Goal: Obtain resource: Obtain resource

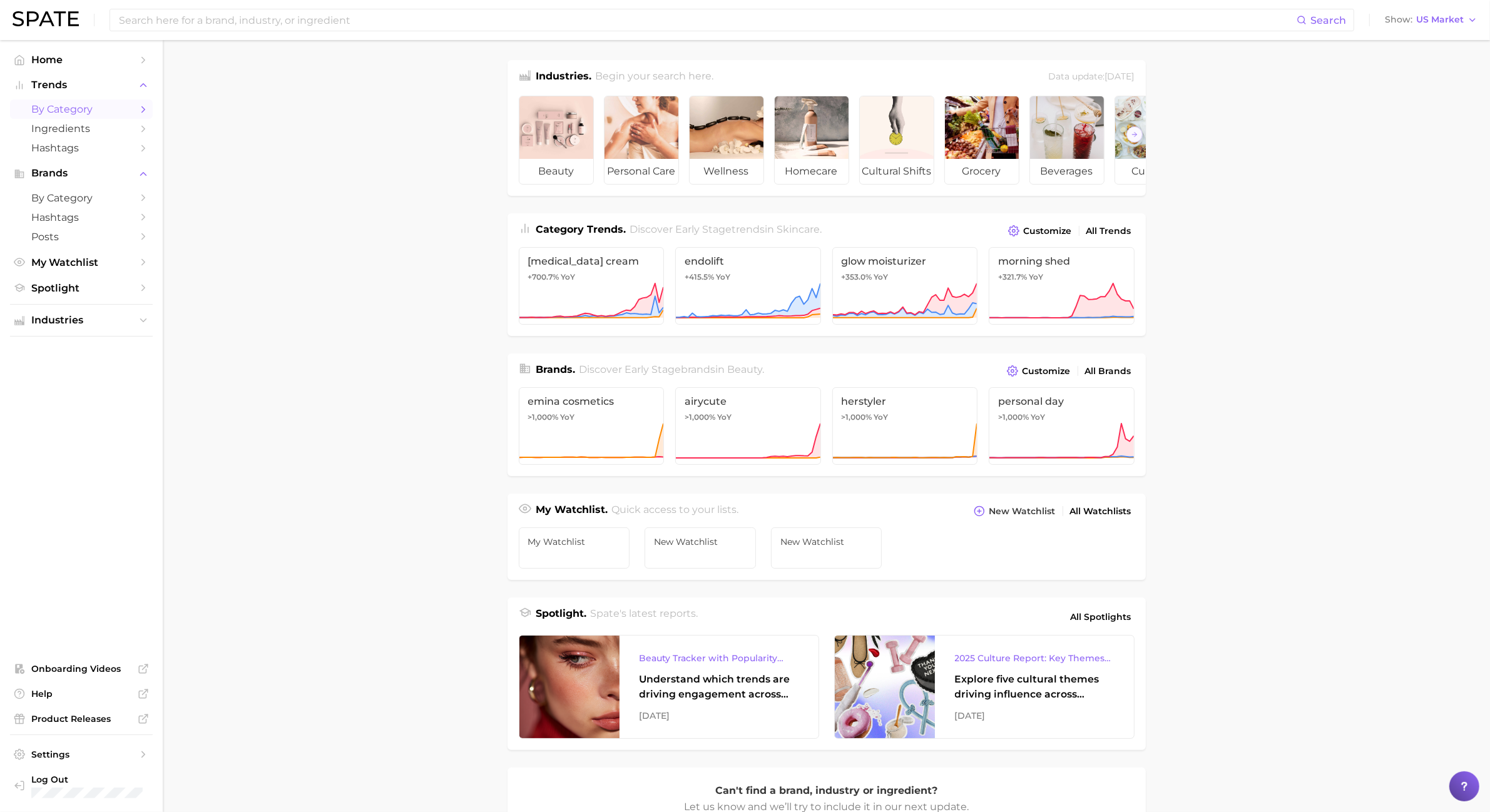
click at [129, 108] on span "by Category" at bounding box center [81, 108] width 100 height 12
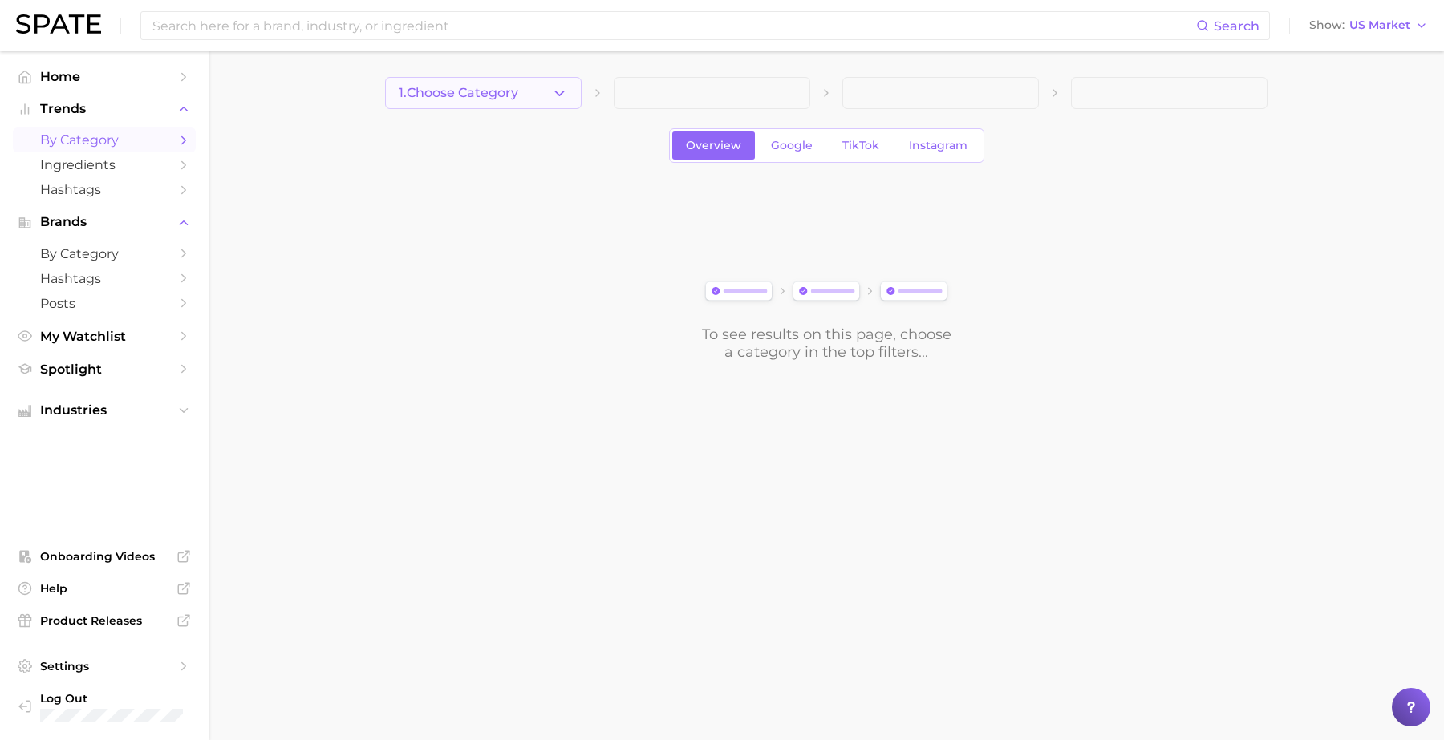
click at [564, 101] on icon "button" at bounding box center [559, 93] width 17 height 17
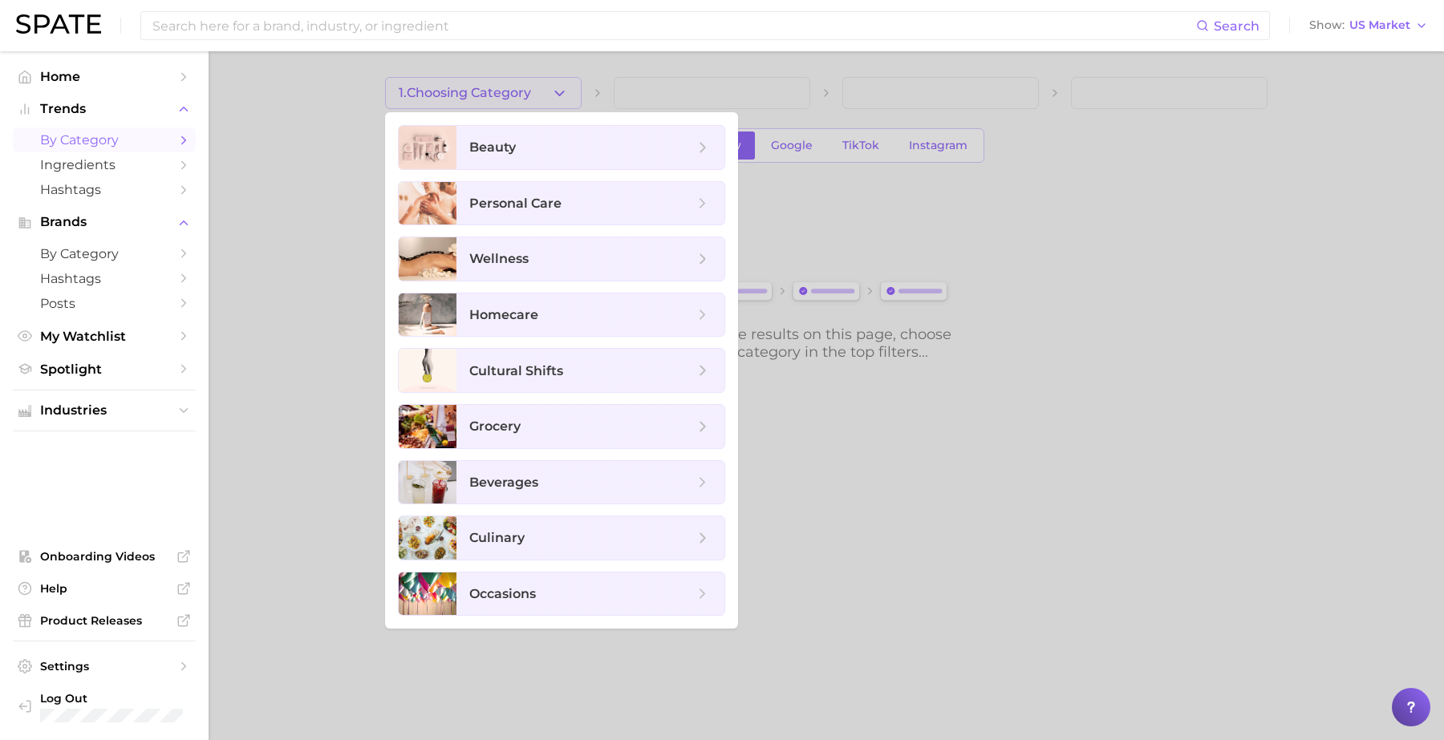
click at [531, 172] on ul "beauty personal care wellness homecare cultural shifts grocery beverages culina…" at bounding box center [561, 370] width 353 height 517
click at [536, 161] on span "beauty" at bounding box center [590, 147] width 268 height 43
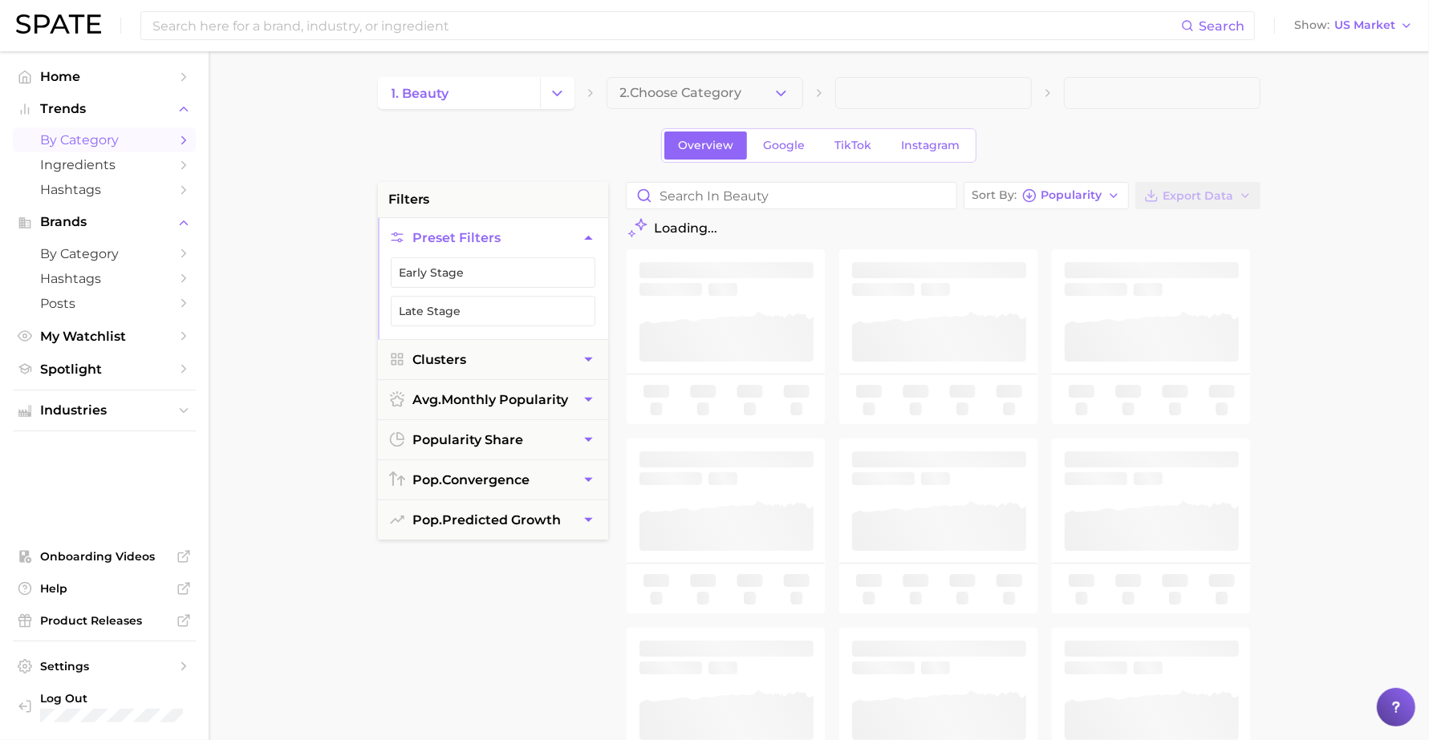
click at [683, 92] on span "2. Choose Category" at bounding box center [681, 93] width 122 height 14
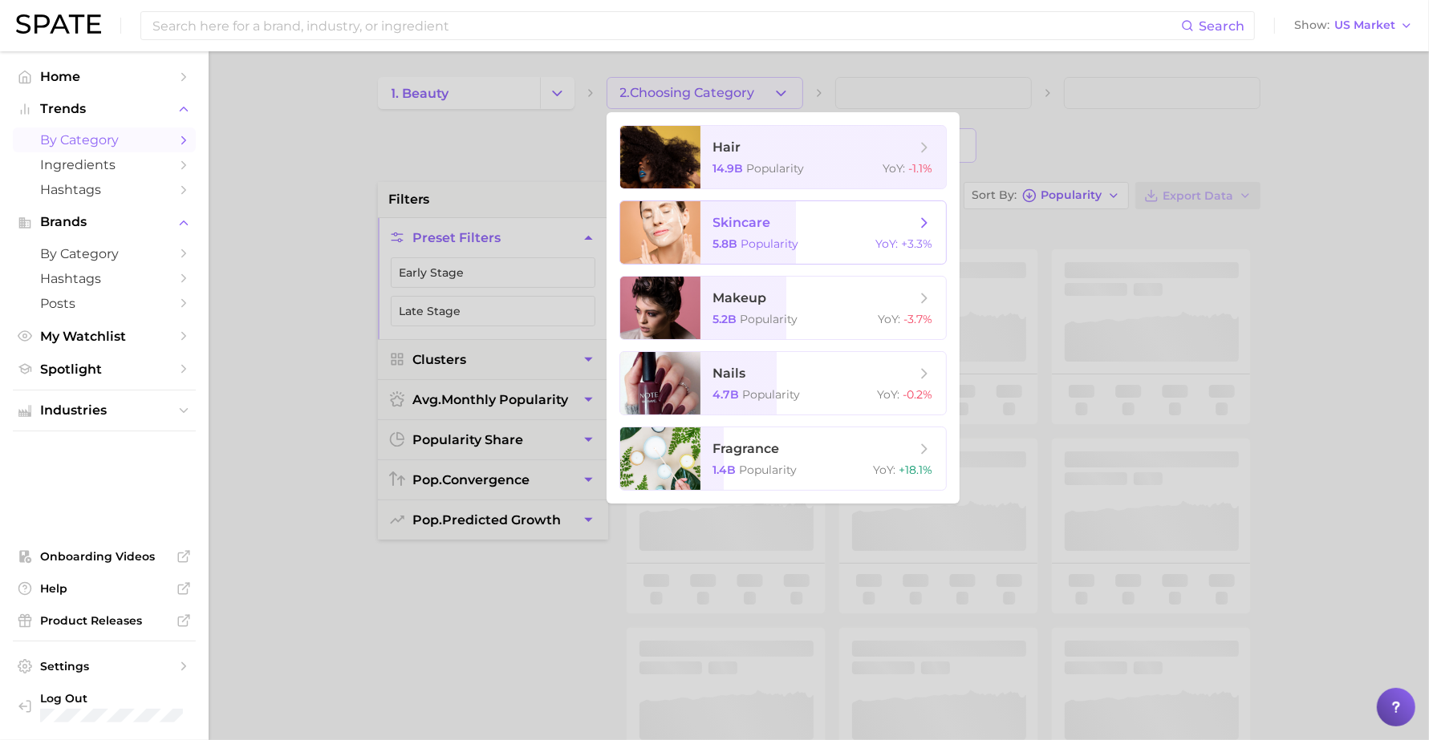
click at [731, 225] on span "skincare" at bounding box center [742, 222] width 58 height 15
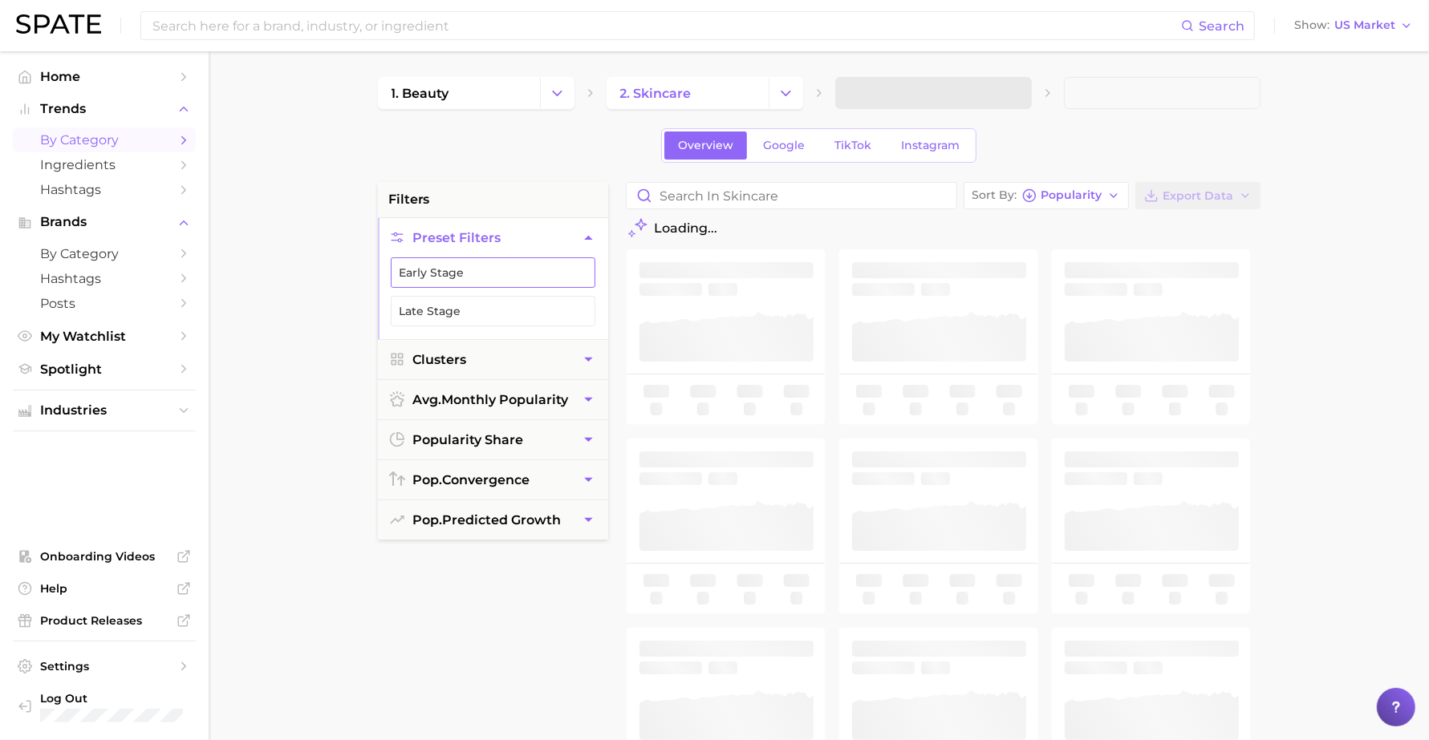
click at [482, 267] on button "Early Stage" at bounding box center [493, 273] width 205 height 30
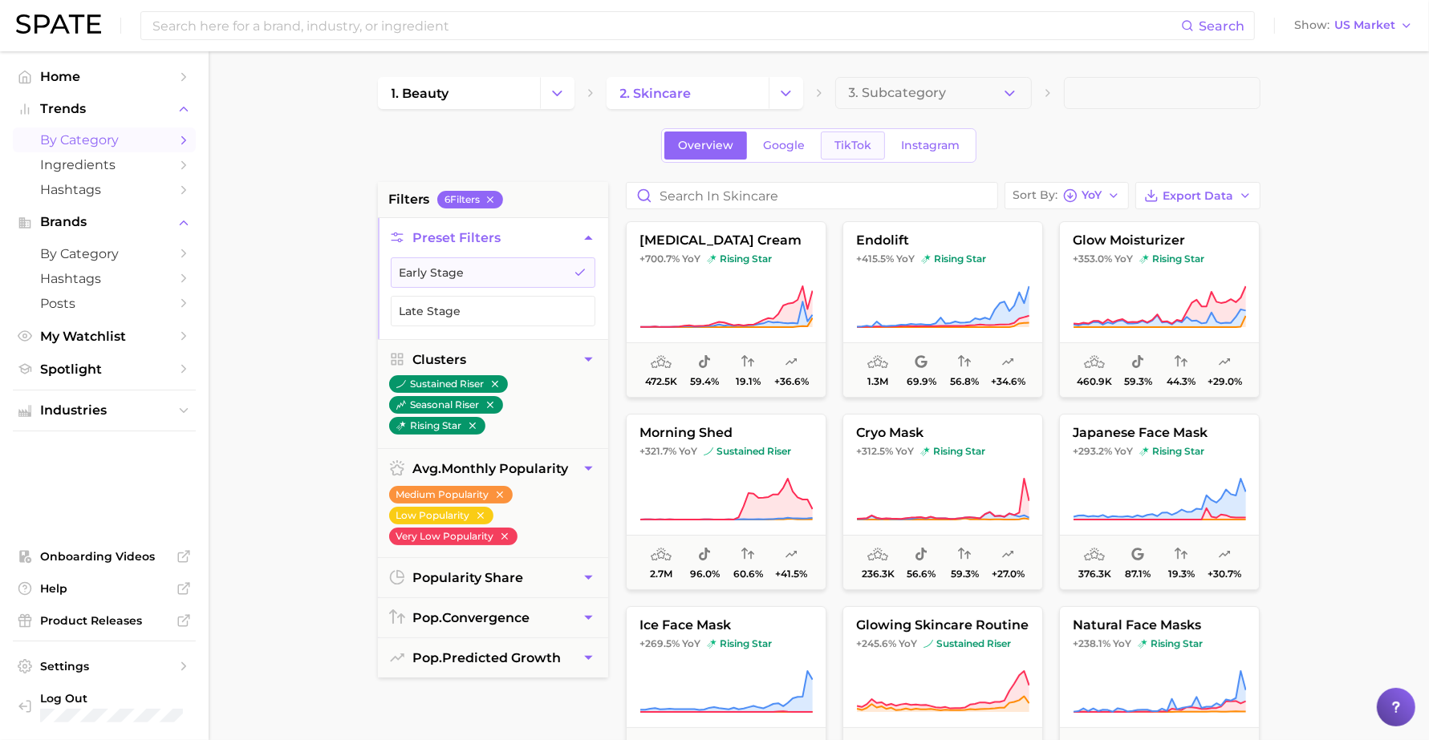
click at [855, 151] on span "TikTok" at bounding box center [852, 146] width 37 height 14
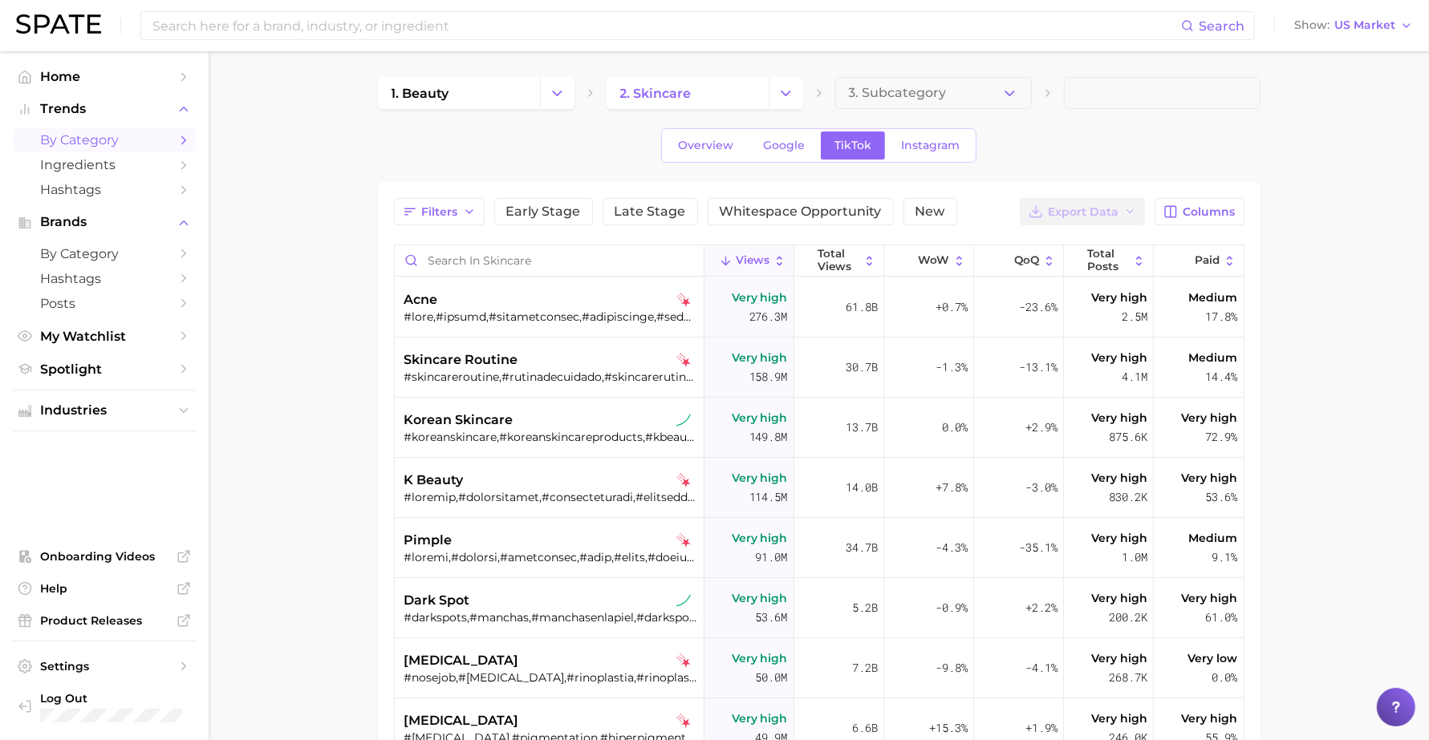
click at [1203, 233] on div "Filters Early Stage Late Stage Whitespace Opportunity New Export Data Columns V…" at bounding box center [819, 591] width 850 height 787
click at [1201, 217] on span "Columns" at bounding box center [1209, 212] width 52 height 14
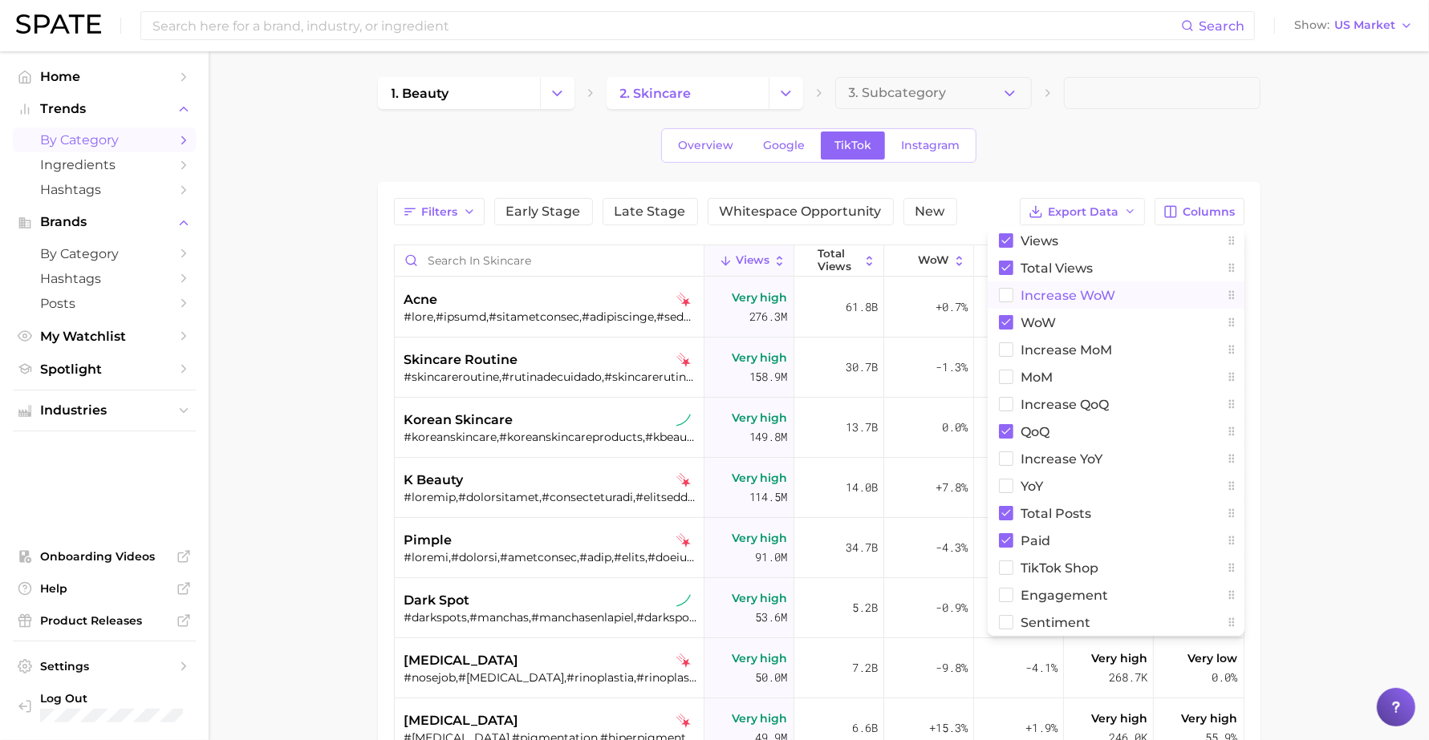
click at [1081, 301] on span "Increase WoW" at bounding box center [1068, 296] width 95 height 14
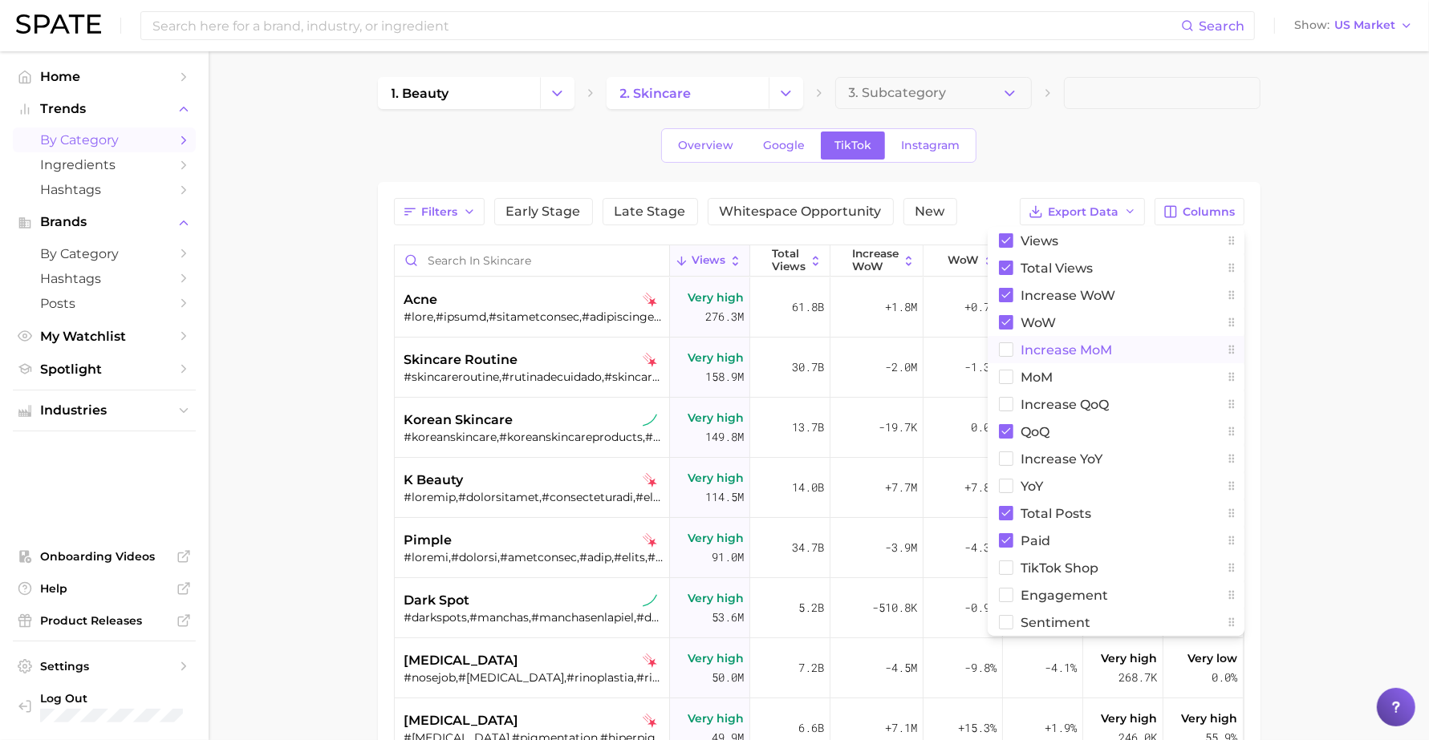
click at [1079, 345] on span "increase MoM" at bounding box center [1066, 350] width 91 height 14
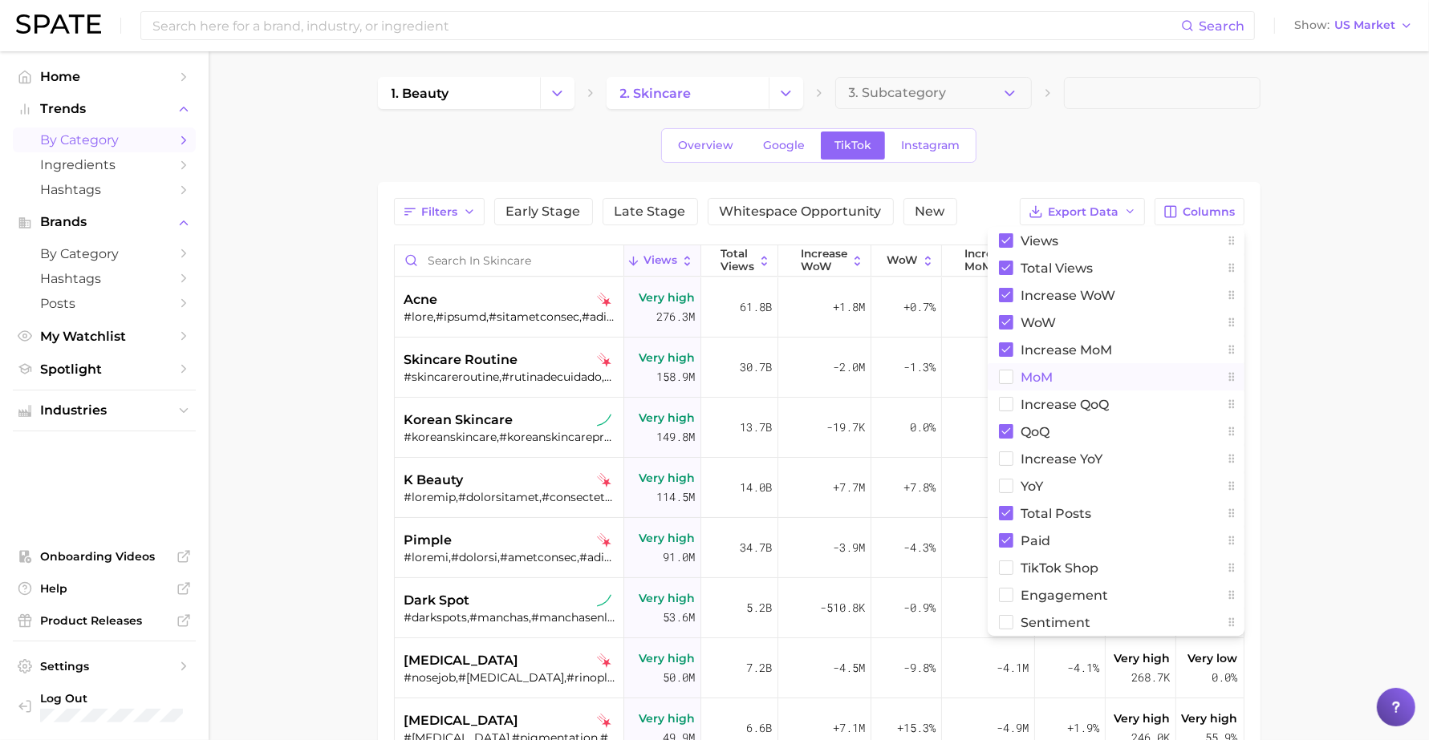
click at [1064, 381] on button "MoM" at bounding box center [1115, 376] width 257 height 27
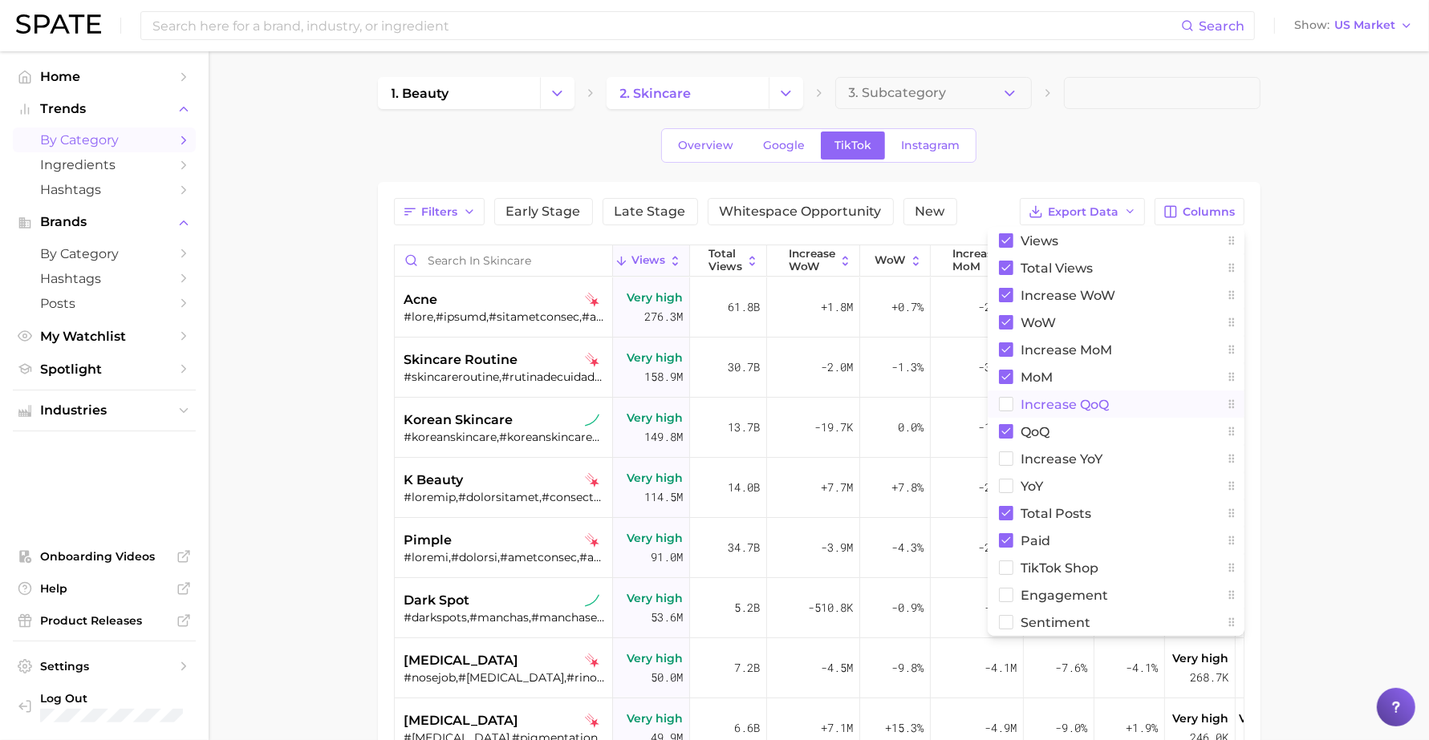
click at [1073, 398] on span "increase QoQ" at bounding box center [1065, 405] width 88 height 14
click at [1071, 456] on span "increase YoY" at bounding box center [1062, 459] width 82 height 14
click at [1064, 479] on button "YoY" at bounding box center [1115, 485] width 257 height 27
click at [1059, 563] on span "TikTok Shop" at bounding box center [1060, 569] width 78 height 14
drag, startPoint x: 1061, startPoint y: 599, endPoint x: 1063, endPoint y: 618, distance: 18.5
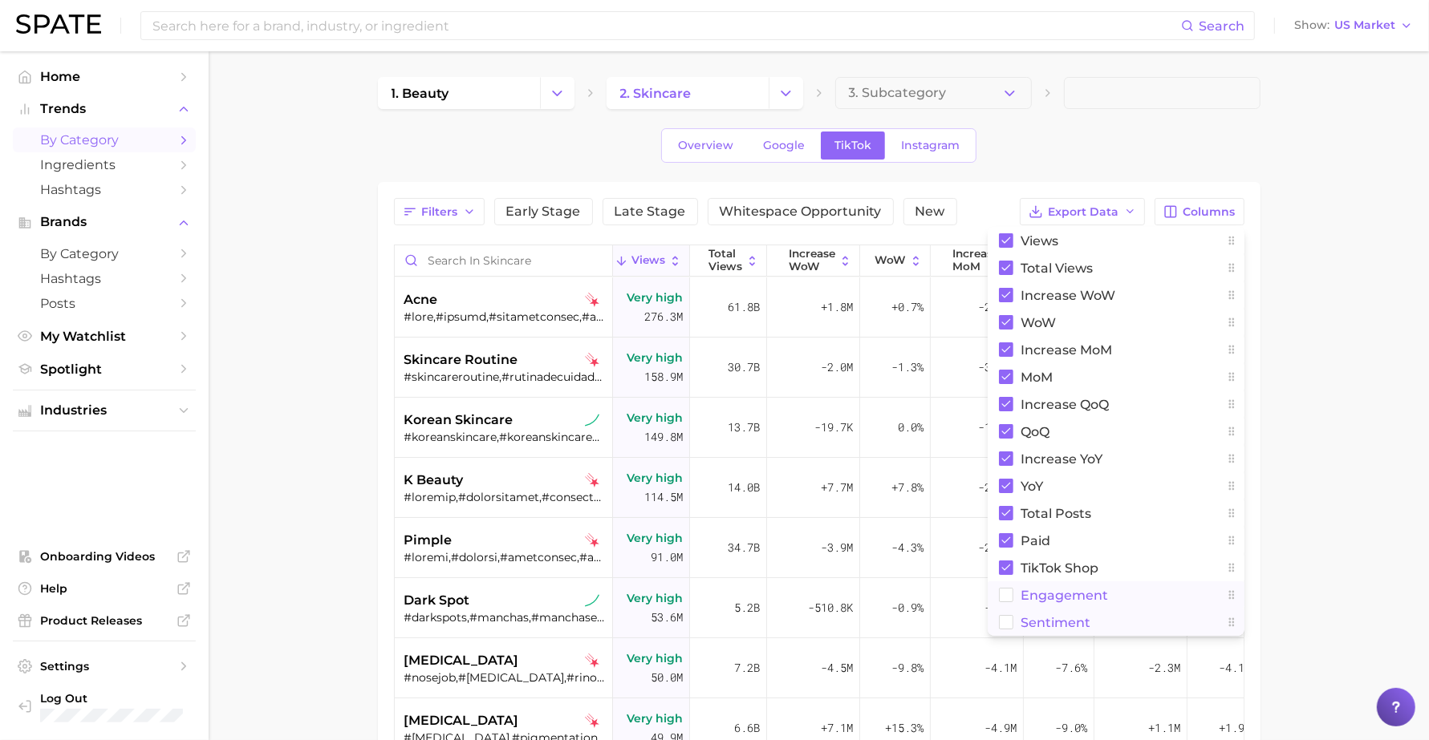
click at [1063, 602] on span "engagement" at bounding box center [1064, 596] width 87 height 14
click at [1061, 623] on span "Sentiment" at bounding box center [1056, 623] width 70 height 14
click at [556, 221] on button "Early Stage" at bounding box center [543, 211] width 99 height 27
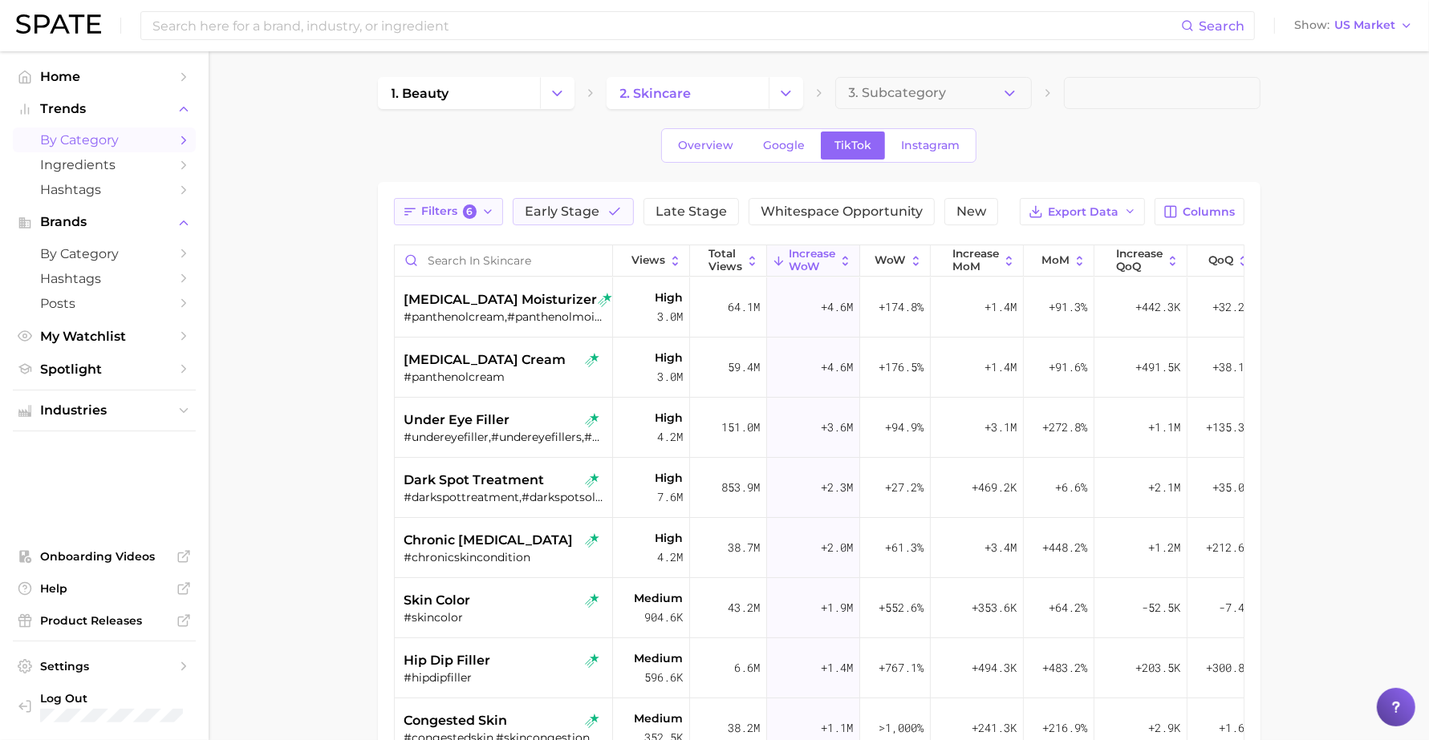
click at [485, 205] on button "Filters 6" at bounding box center [449, 211] width 110 height 27
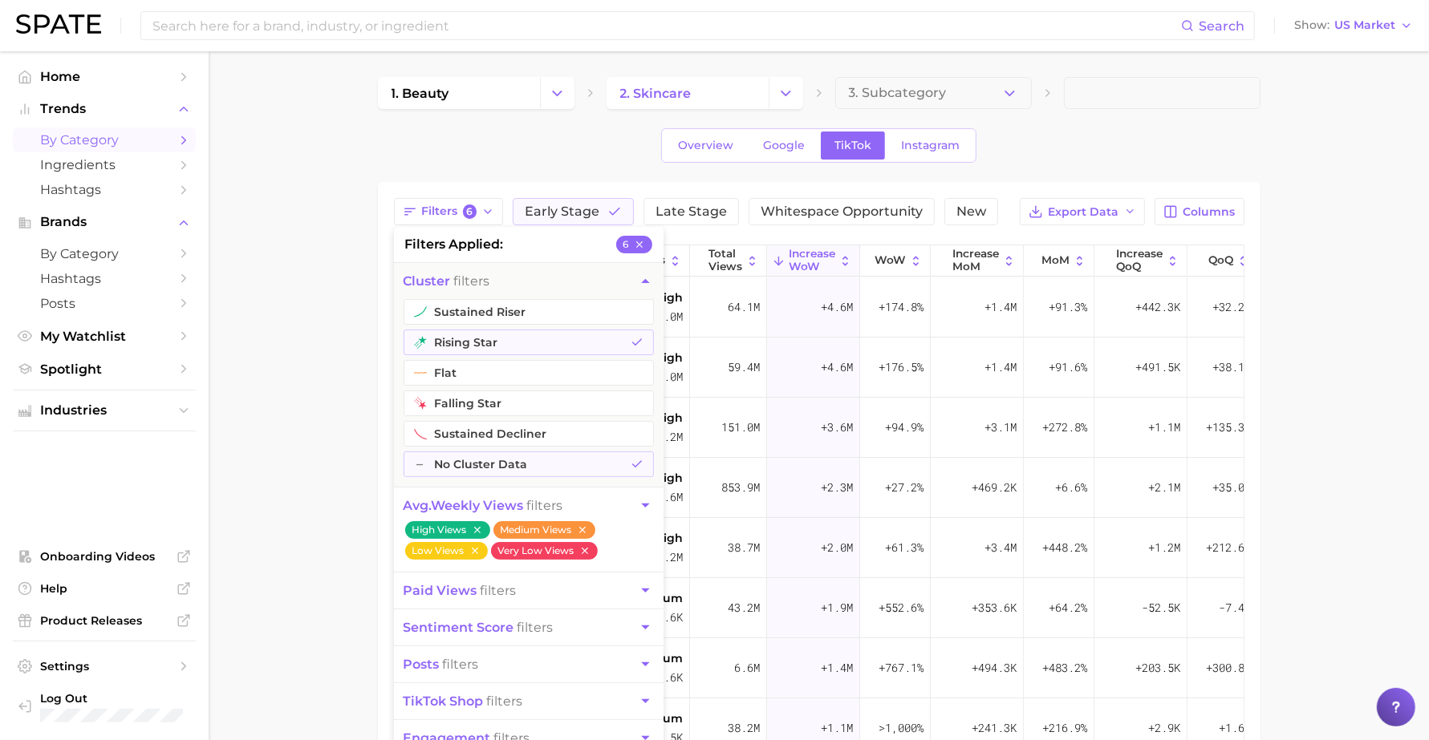
click at [299, 404] on main "1. beauty 2. skincare 3. Subcategory Overview Google TikTok Instagram Filters 6…" at bounding box center [819, 566] width 1220 height 1030
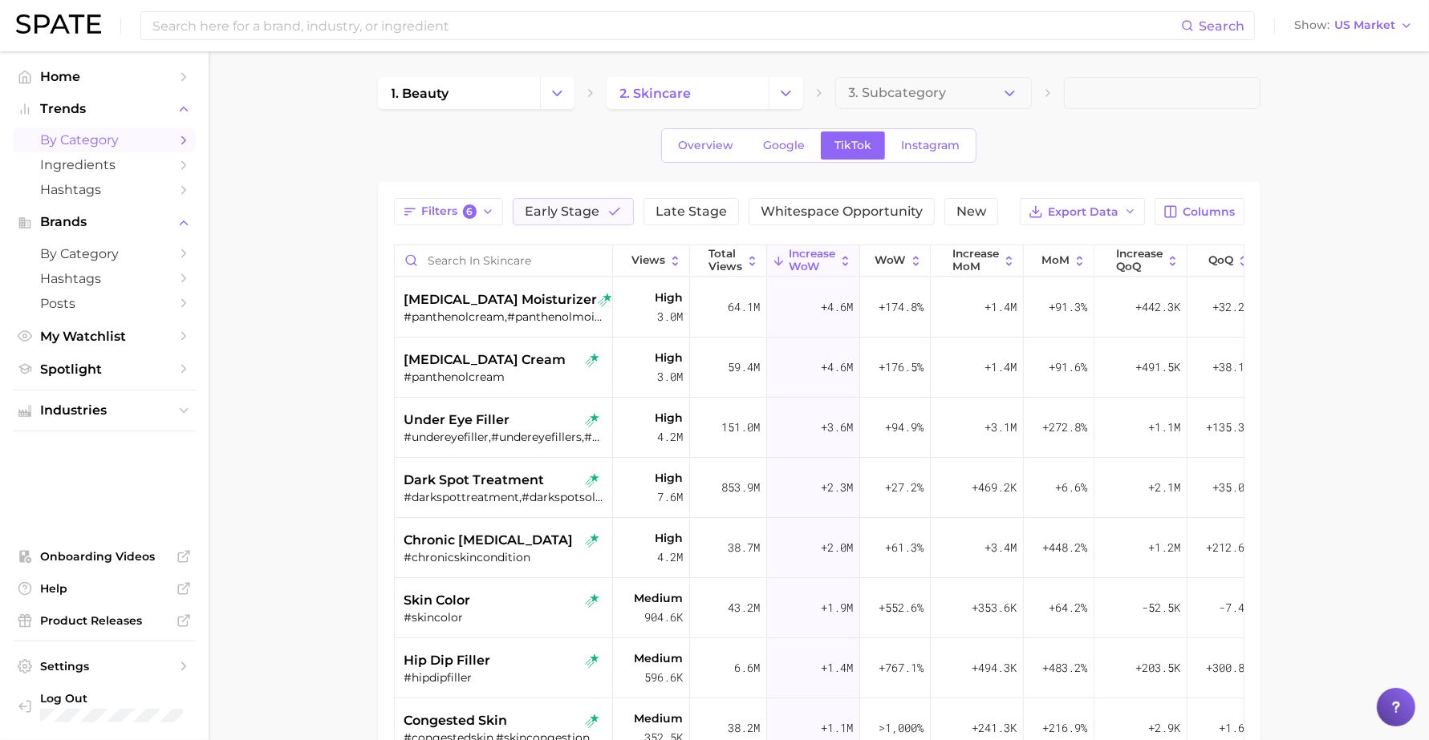
click at [293, 403] on main "1. beauty 2. skincare 3. Subcategory Overview Google TikTok Instagram Filters 6…" at bounding box center [819, 566] width 1220 height 1030
click at [417, 209] on button "Filters 6" at bounding box center [449, 211] width 110 height 27
click at [768, 154] on link "Google" at bounding box center [783, 146] width 69 height 28
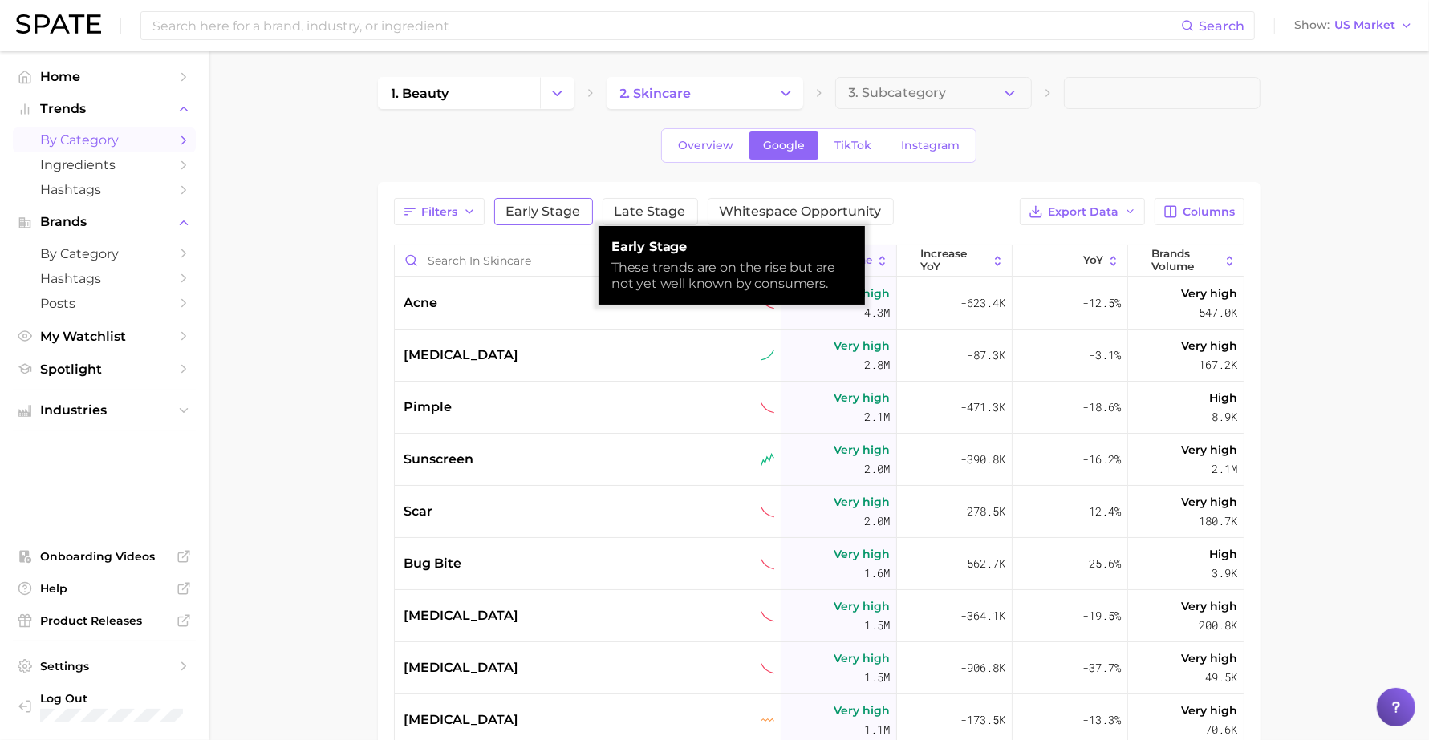
click at [536, 218] on span "Early Stage" at bounding box center [543, 211] width 75 height 13
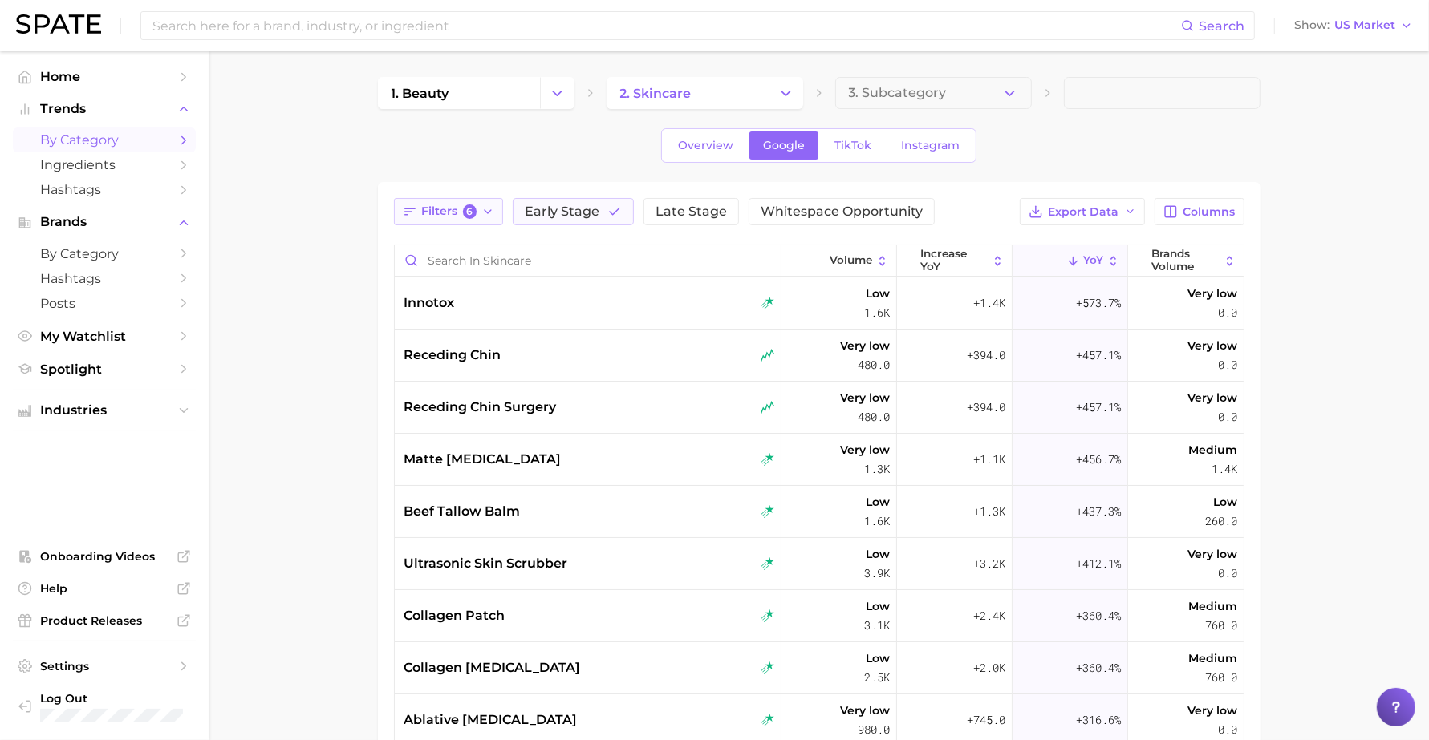
click at [403, 218] on icon "button" at bounding box center [410, 212] width 14 height 14
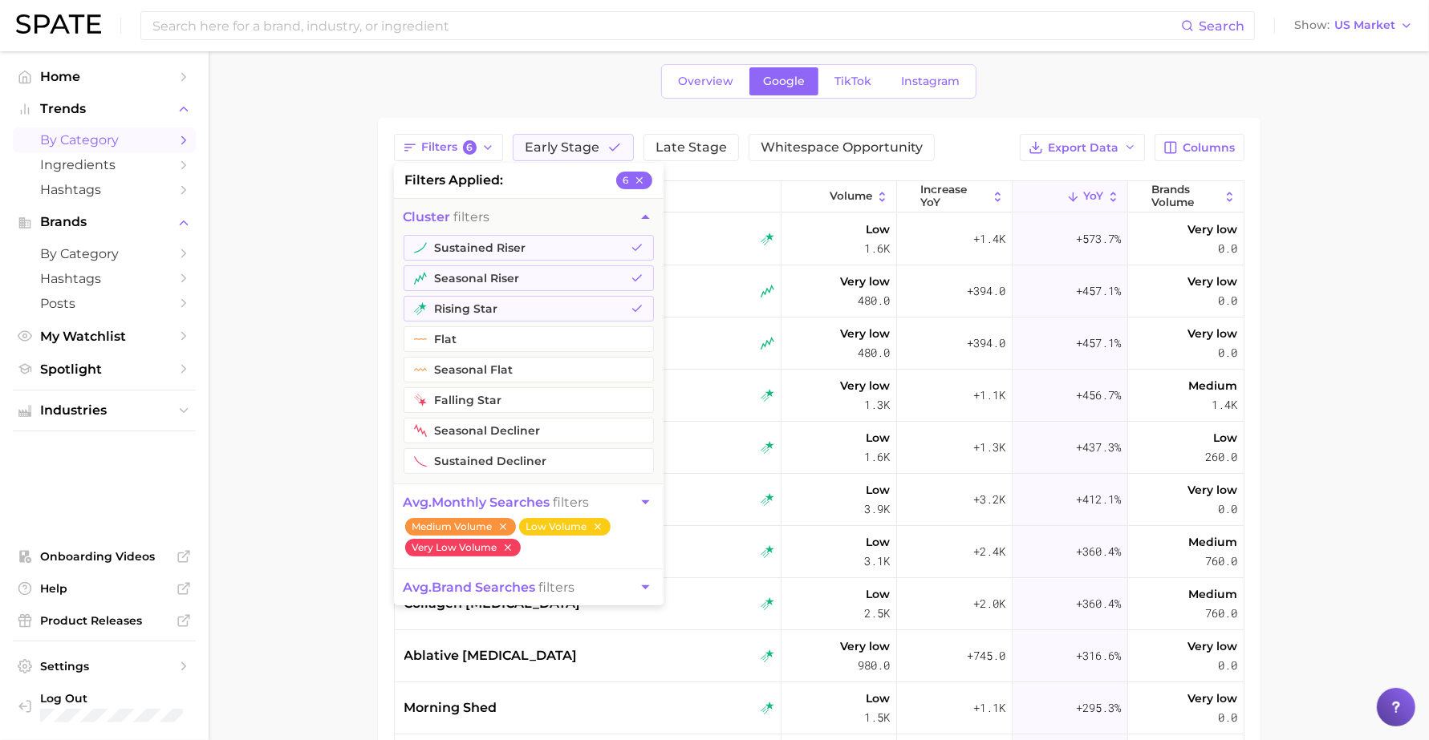
scroll to position [100, 0]
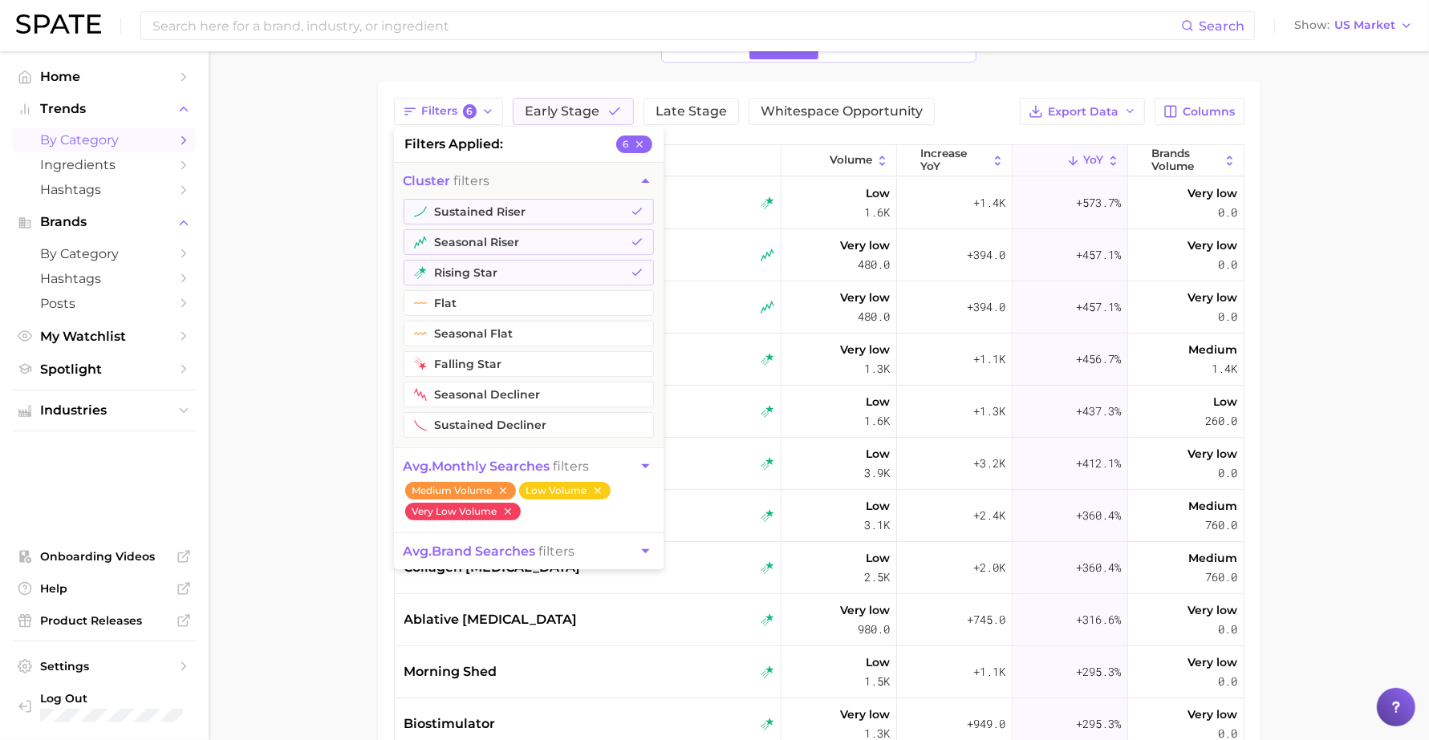
drag, startPoint x: 1397, startPoint y: 186, endPoint x: 1352, endPoint y: 207, distance: 49.5
click at [1397, 186] on main "1. beauty 2. skincare 3. Subcategory Overview Google TikTok Instagram Filters 6…" at bounding box center [819, 466] width 1220 height 1030
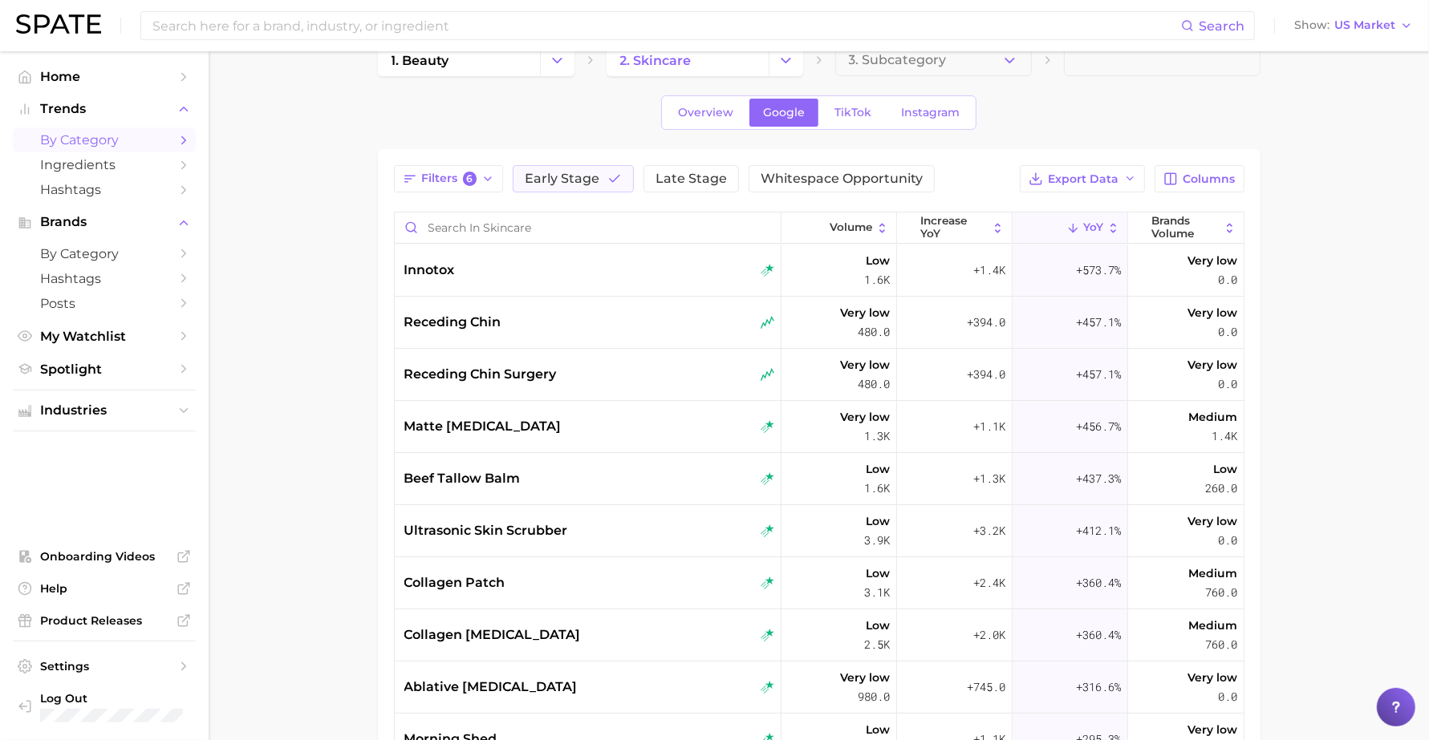
scroll to position [0, 0]
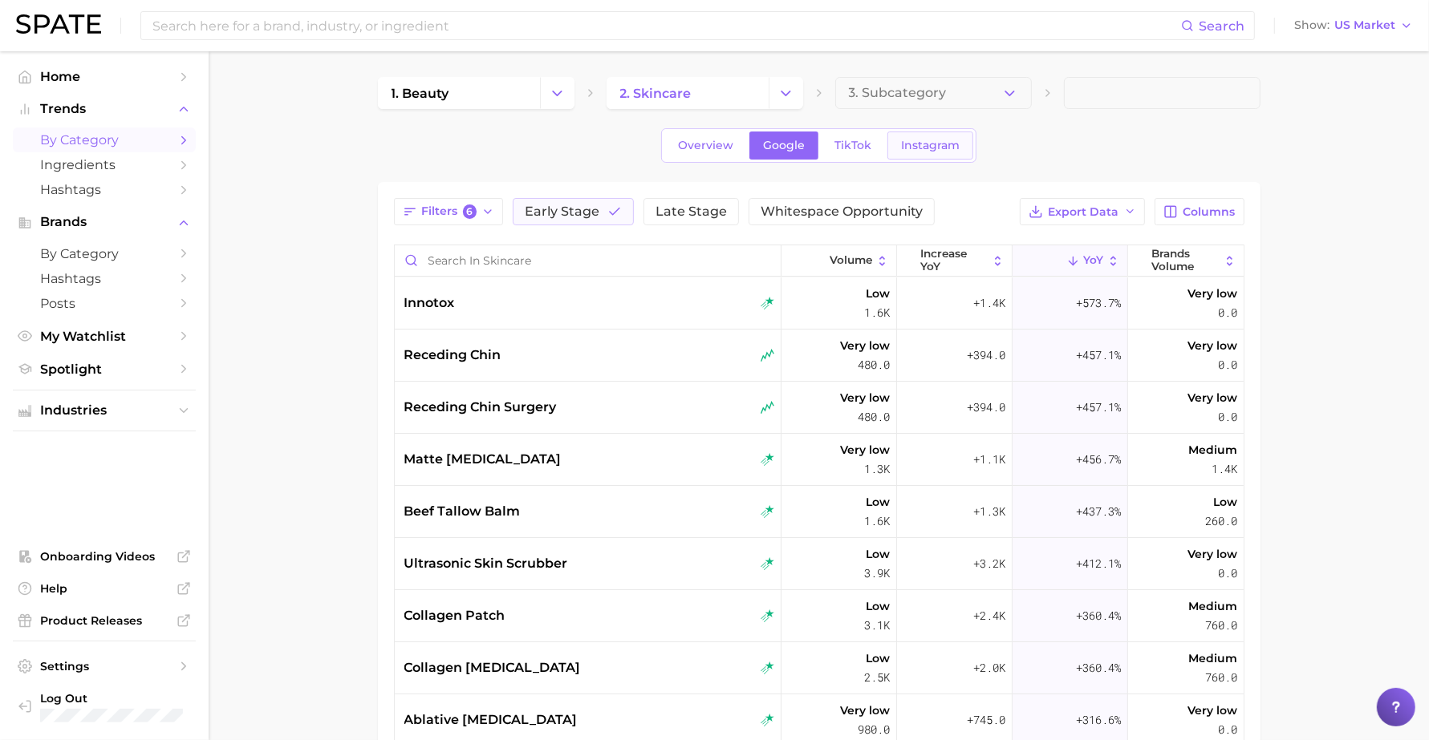
click at [898, 146] on link "Instagram" at bounding box center [930, 146] width 86 height 28
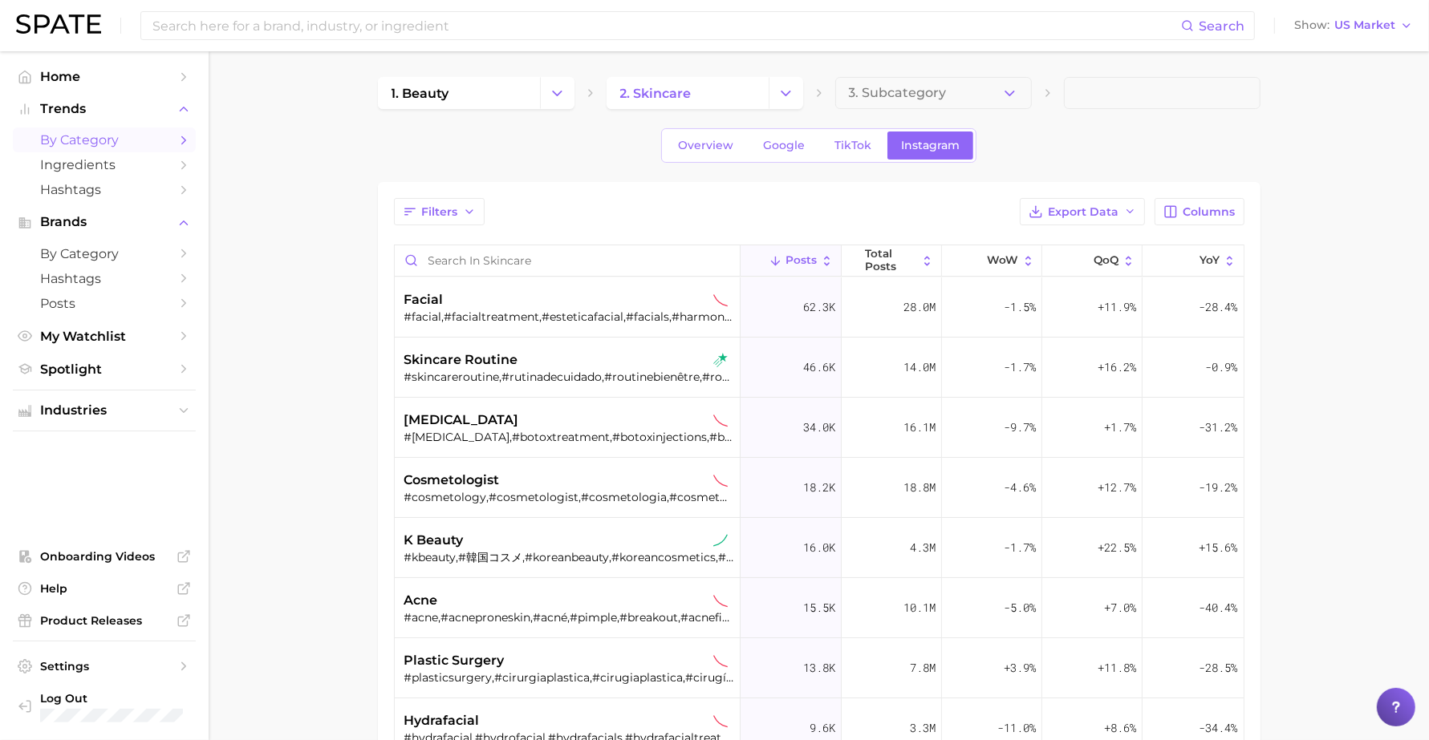
click at [714, 185] on div "Filters Export Data Columns Posts Total Posts WoW QoQ YoY facial #facial,#facia…" at bounding box center [819, 591] width 882 height 819
click at [512, 214] on div "Filters Export Data Columns" at bounding box center [819, 211] width 850 height 27
click at [538, 214] on div "Filters Export Data Columns" at bounding box center [819, 211] width 850 height 27
click at [548, 213] on div "Filters Export Data Columns" at bounding box center [819, 211] width 850 height 27
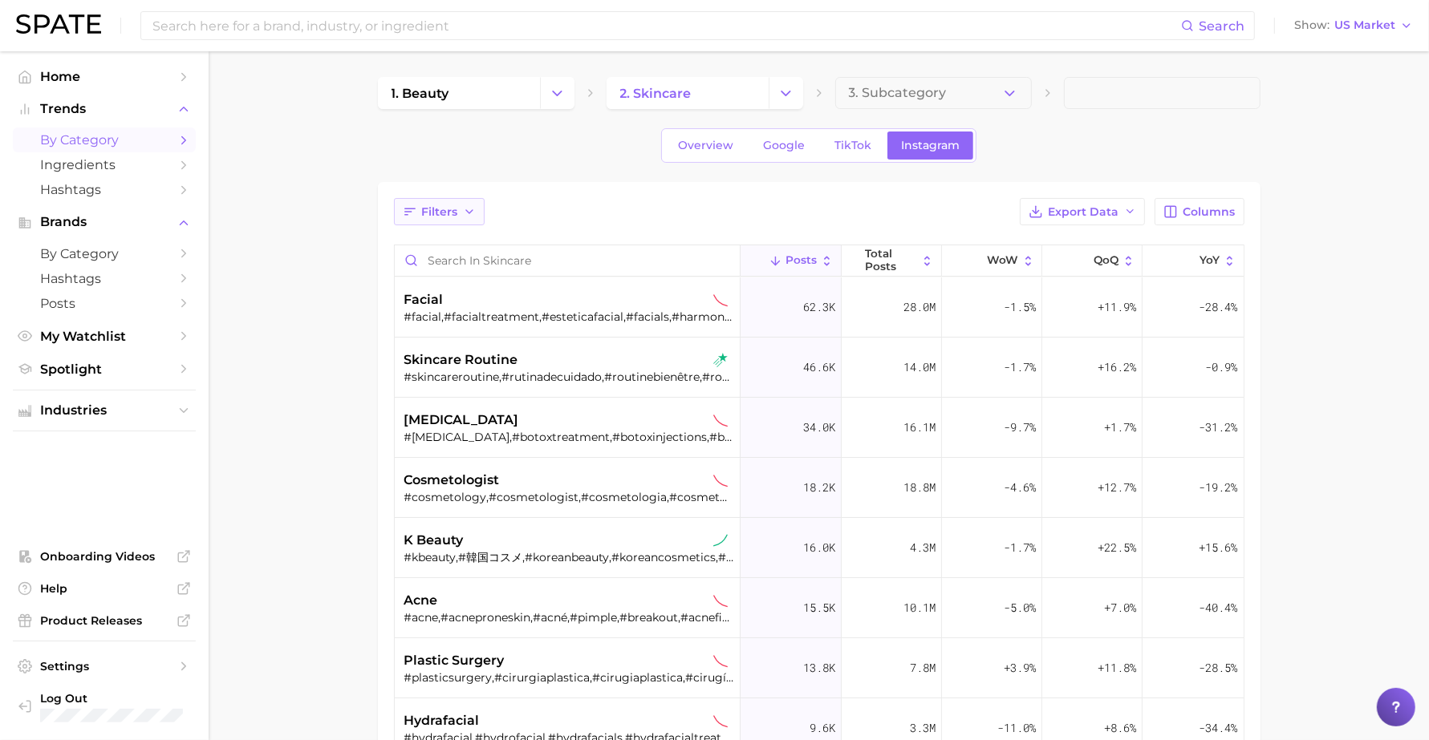
click at [479, 213] on button "Filters" at bounding box center [439, 211] width 91 height 27
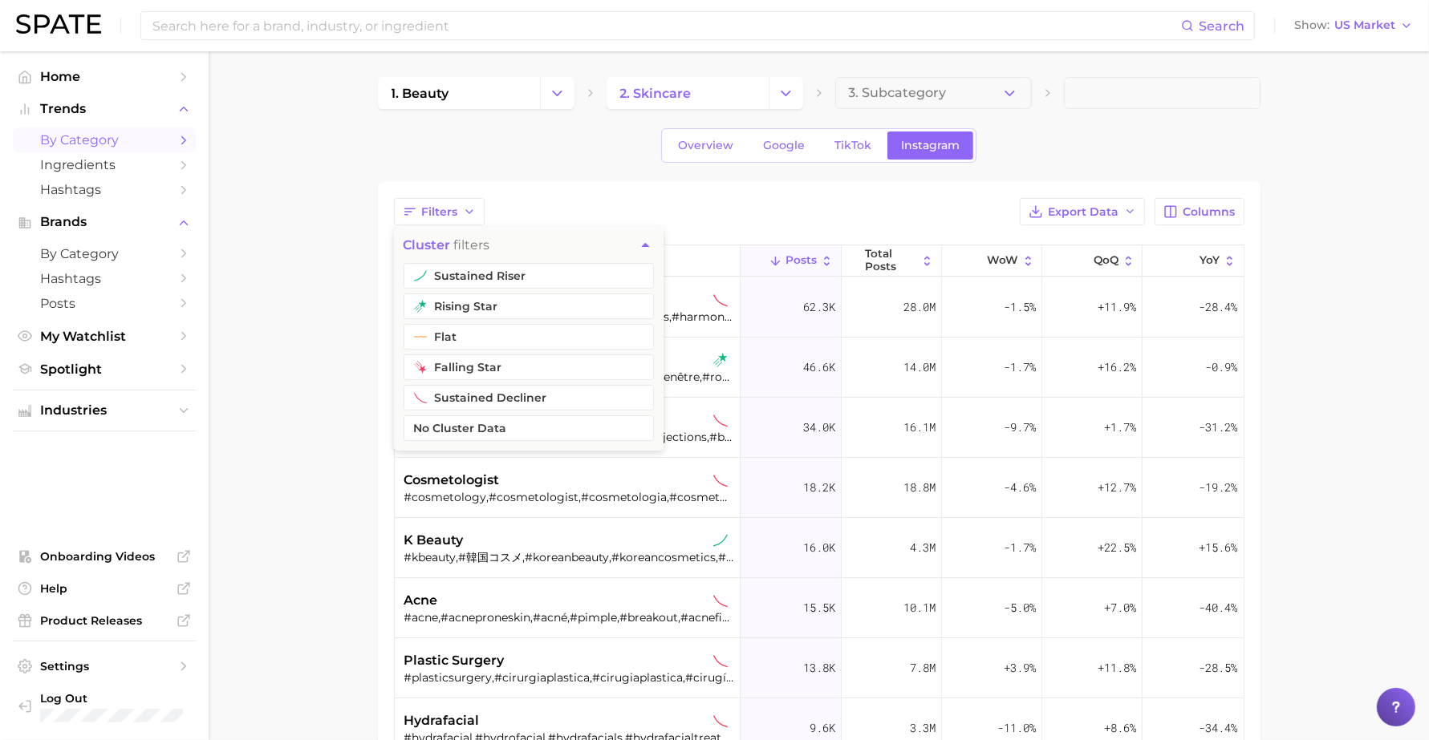
click at [614, 171] on div "1. beauty 2. skincare 3. Subcategory Overview Google TikTok Instagram Filters c…" at bounding box center [819, 539] width 882 height 924
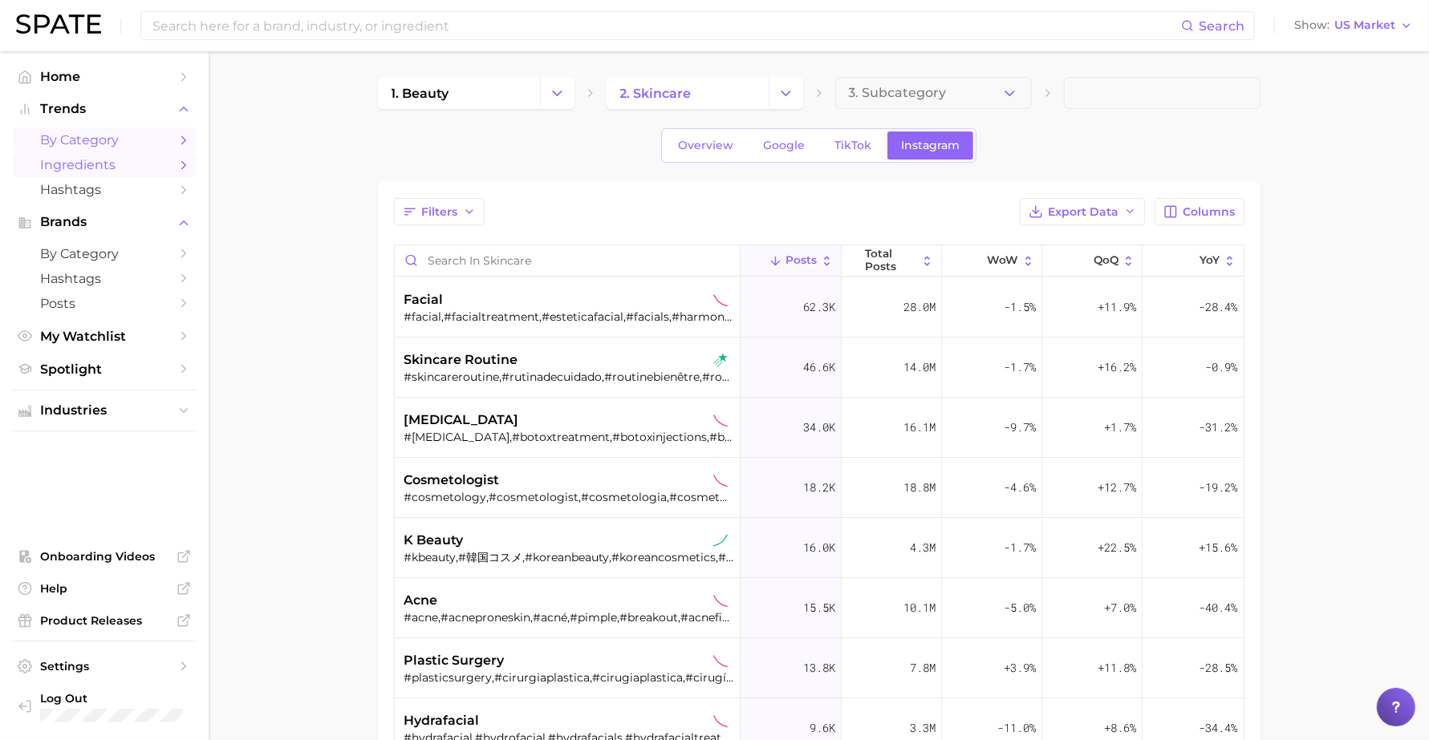
click at [97, 157] on span "Ingredients" at bounding box center [104, 164] width 128 height 15
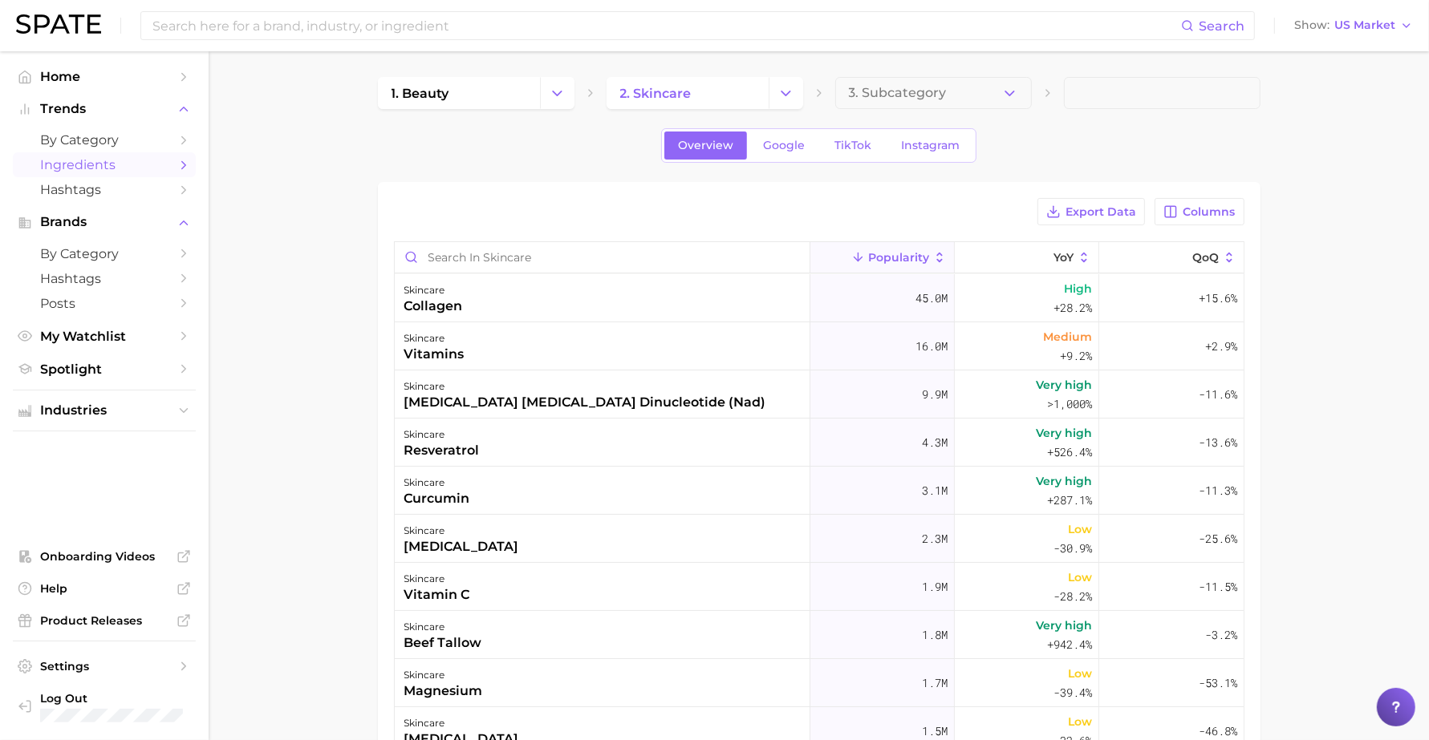
click at [1249, 210] on div "Export Data Columns Popularity YoY QoQ skincare collagen 45.0m High +28.2% +15.…" at bounding box center [819, 590] width 882 height 816
click at [1233, 207] on span "Columns" at bounding box center [1209, 212] width 52 height 14
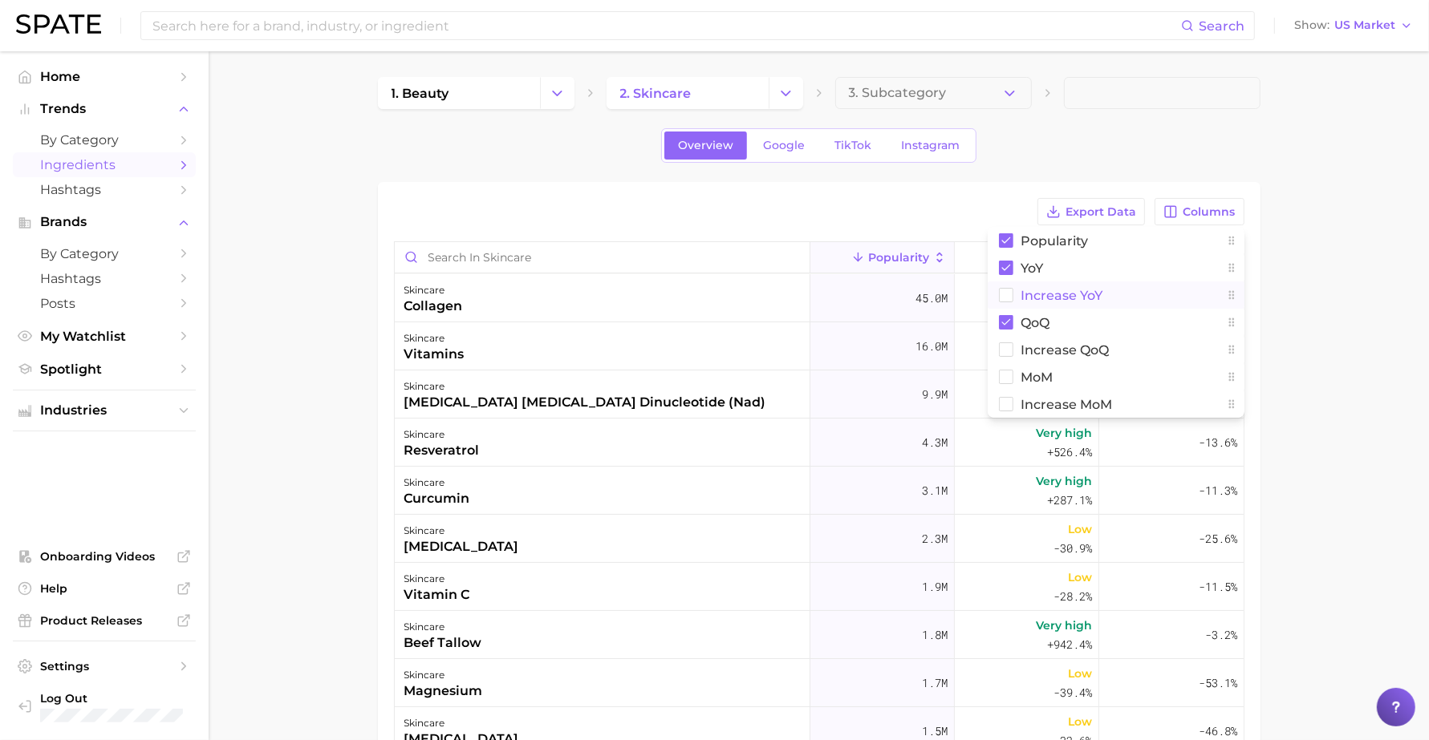
click at [1108, 298] on button "Increase YoY" at bounding box center [1115, 295] width 257 height 27
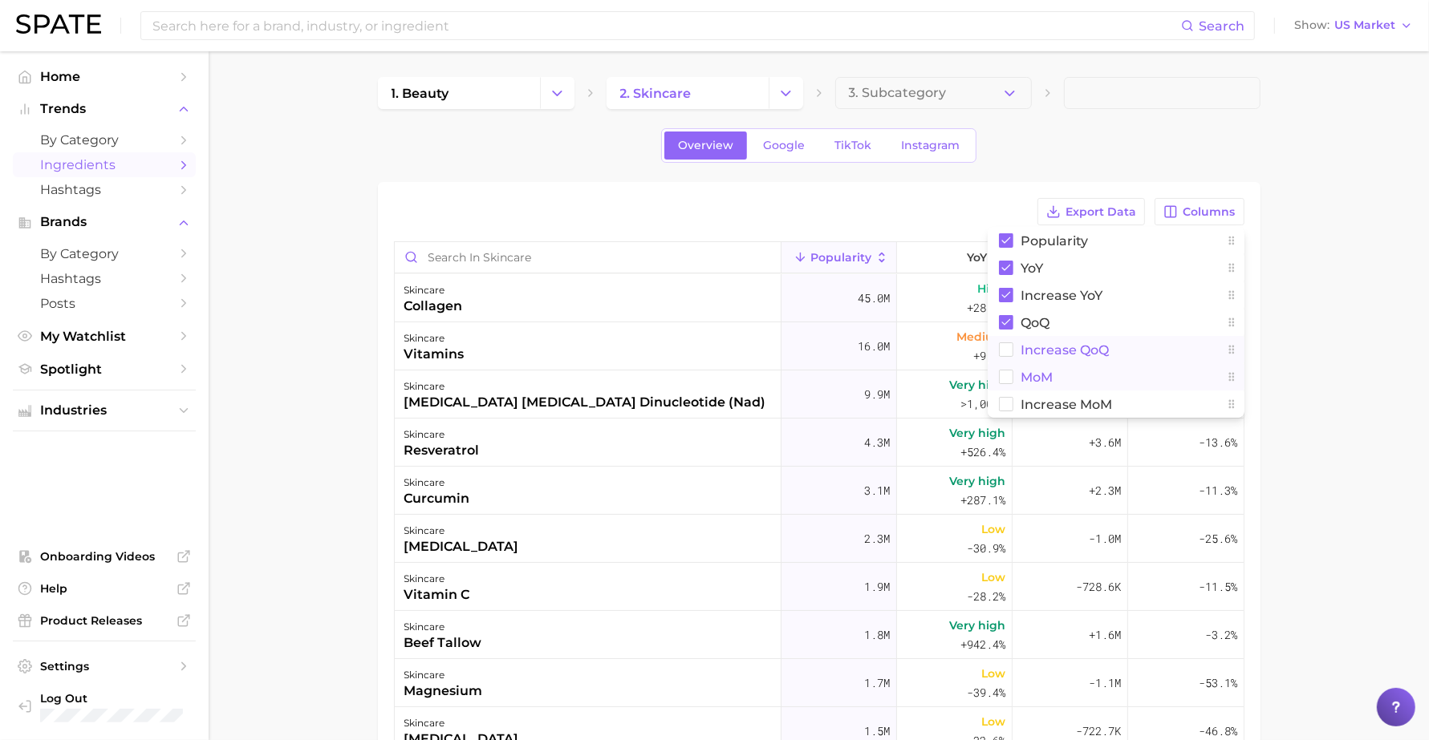
drag, startPoint x: 1108, startPoint y: 342, endPoint x: 1104, endPoint y: 367, distance: 26.0
click at [1108, 343] on button "Increase QoQ" at bounding box center [1115, 349] width 257 height 27
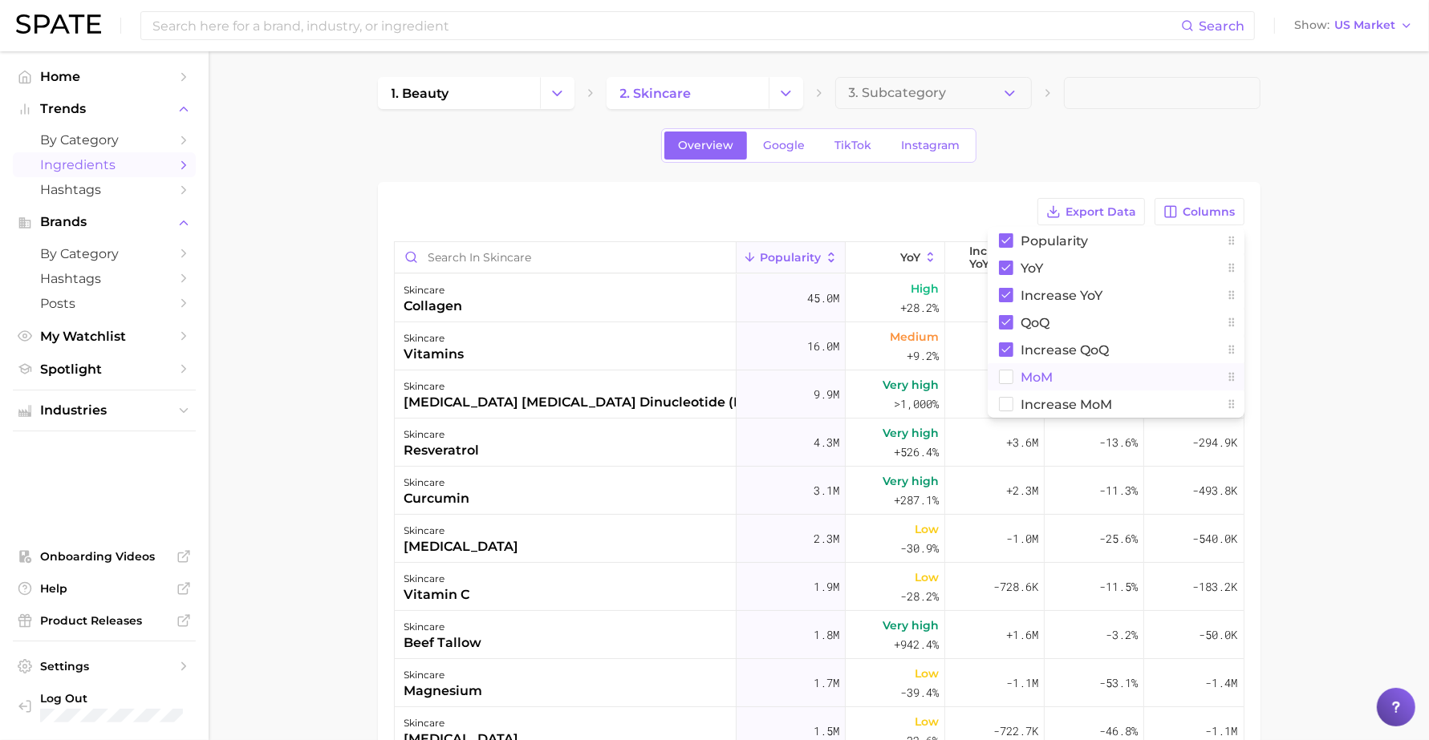
click at [1103, 381] on button "MoM" at bounding box center [1115, 376] width 257 height 27
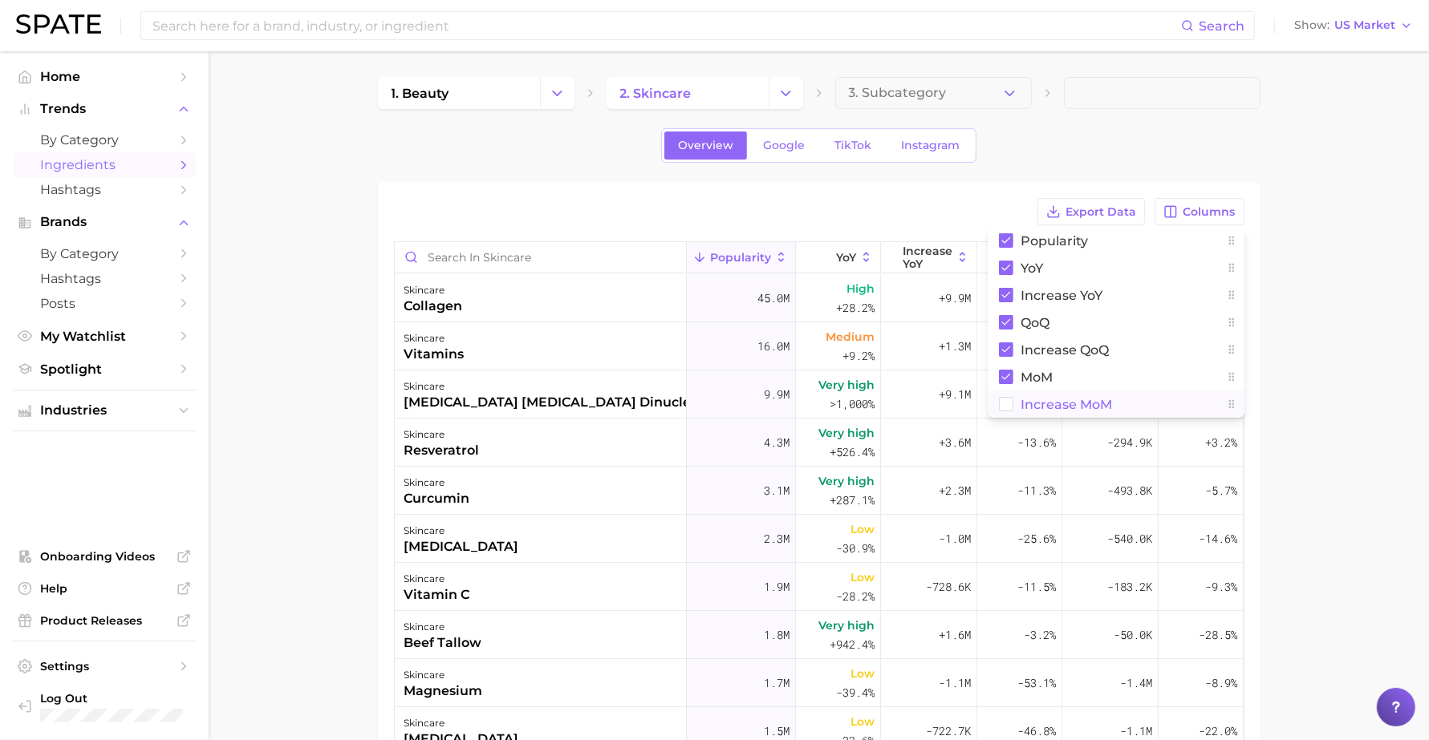
click at [1115, 406] on button "Increase MoM" at bounding box center [1115, 404] width 257 height 27
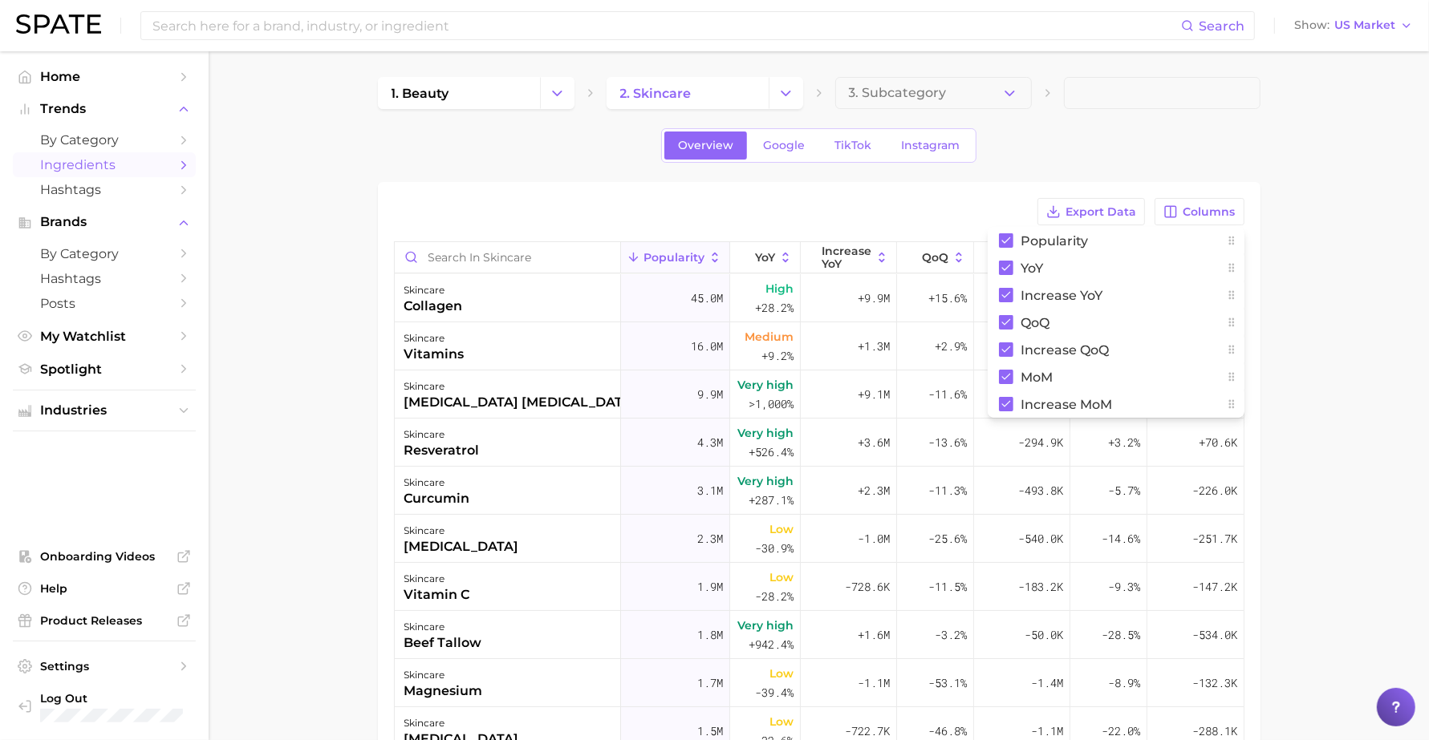
click at [1406, 187] on main "1. beauty 2. skincare 3. Subcategory Overview Google TikTok Instagram Export Da…" at bounding box center [819, 564] width 1220 height 1027
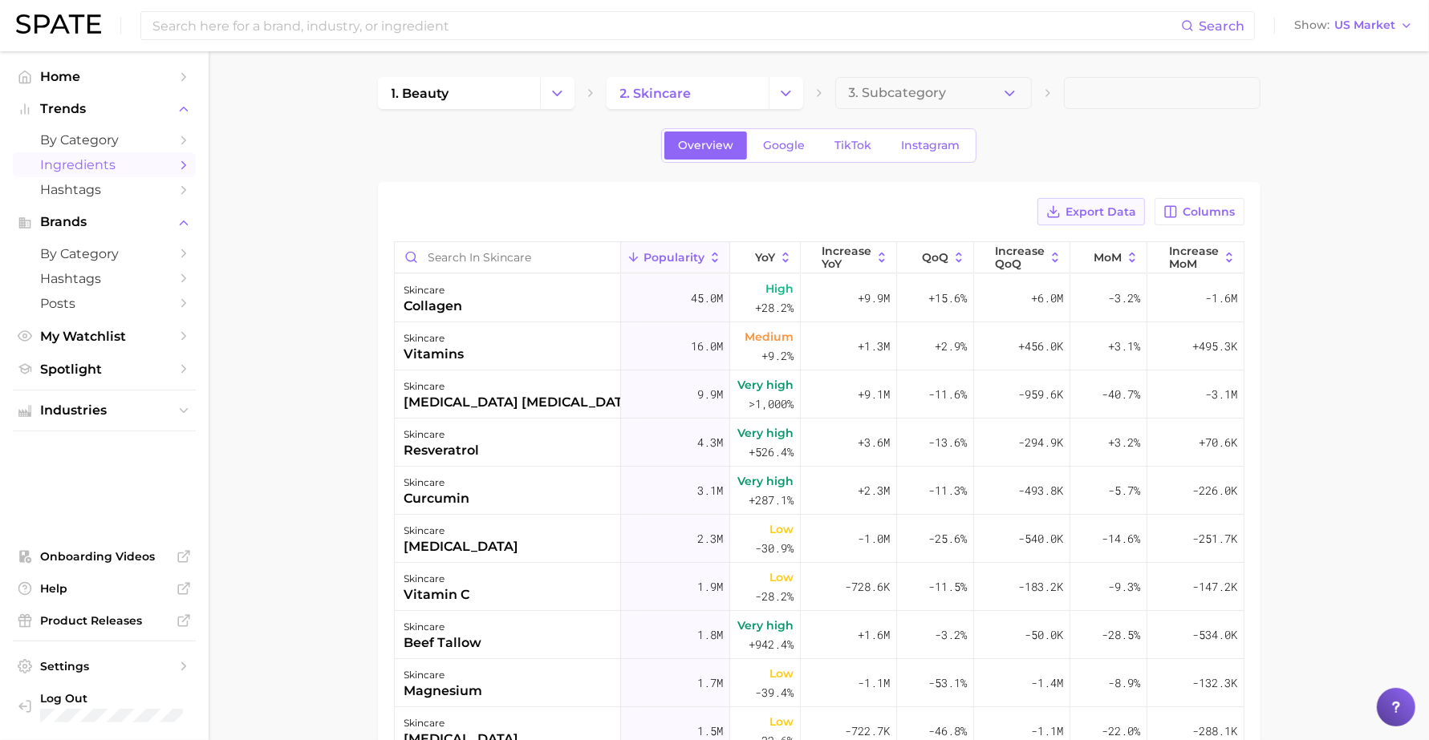
click at [1131, 209] on span "Export Data" at bounding box center [1100, 212] width 71 height 14
click at [778, 143] on span "Google" at bounding box center [784, 146] width 42 height 14
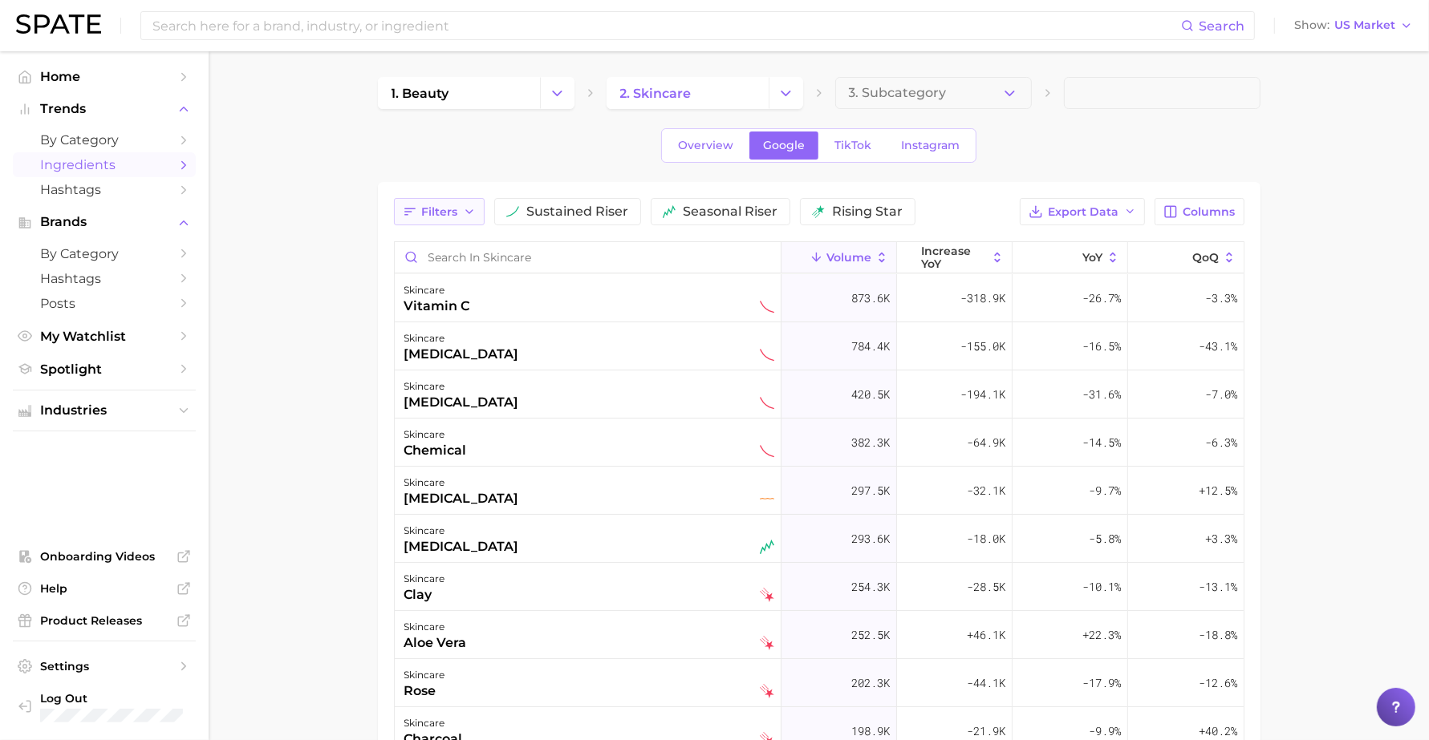
click at [469, 219] on button "Filters" at bounding box center [439, 211] width 91 height 27
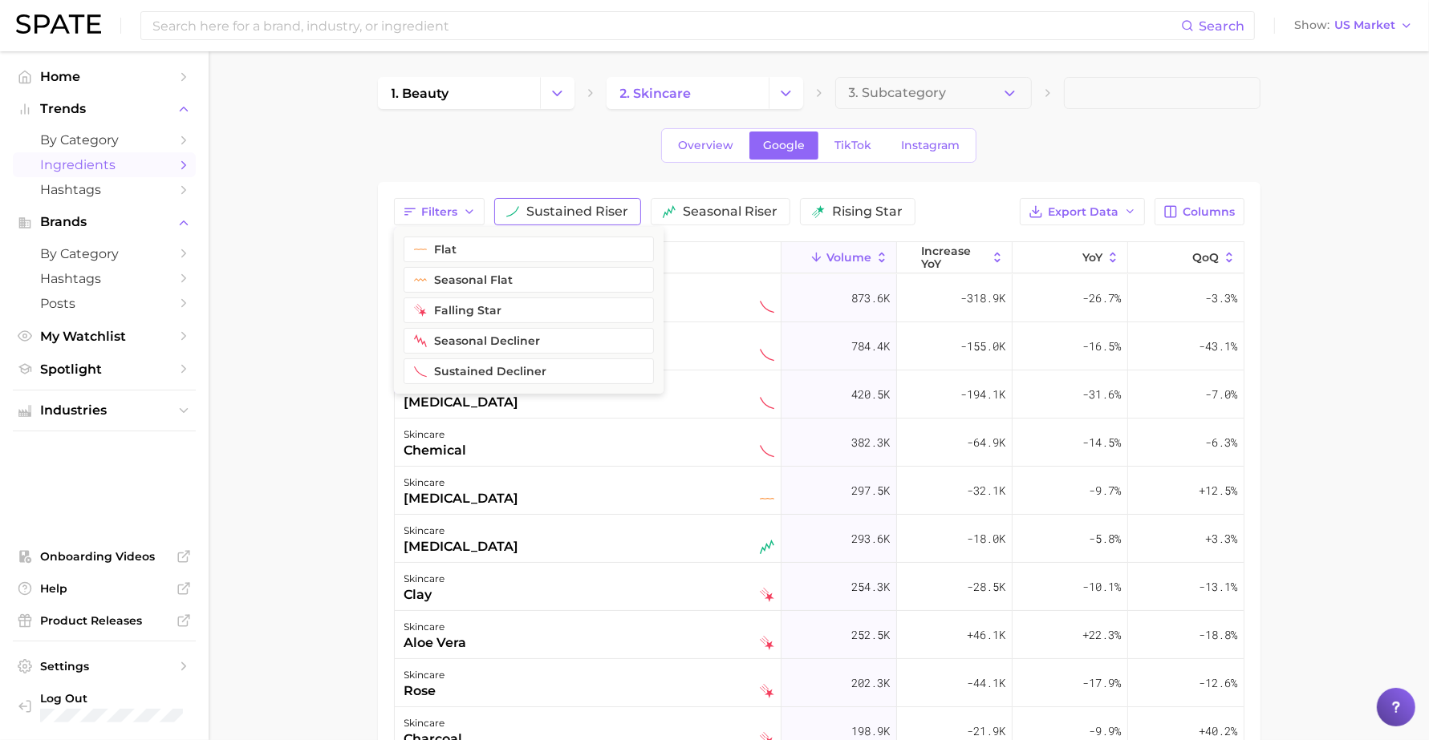
click at [570, 218] on span "sustained riser" at bounding box center [578, 211] width 102 height 13
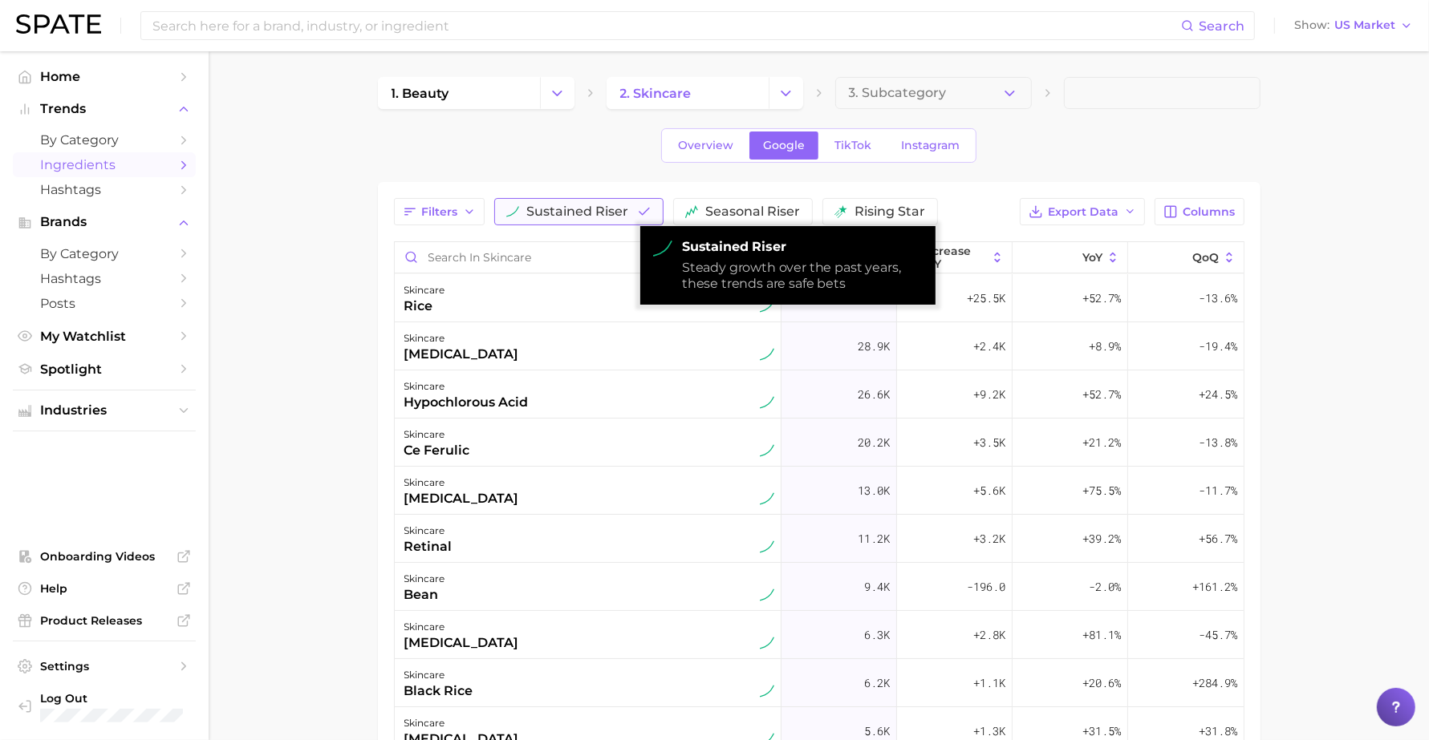
click at [570, 218] on span "sustained riser" at bounding box center [578, 211] width 102 height 13
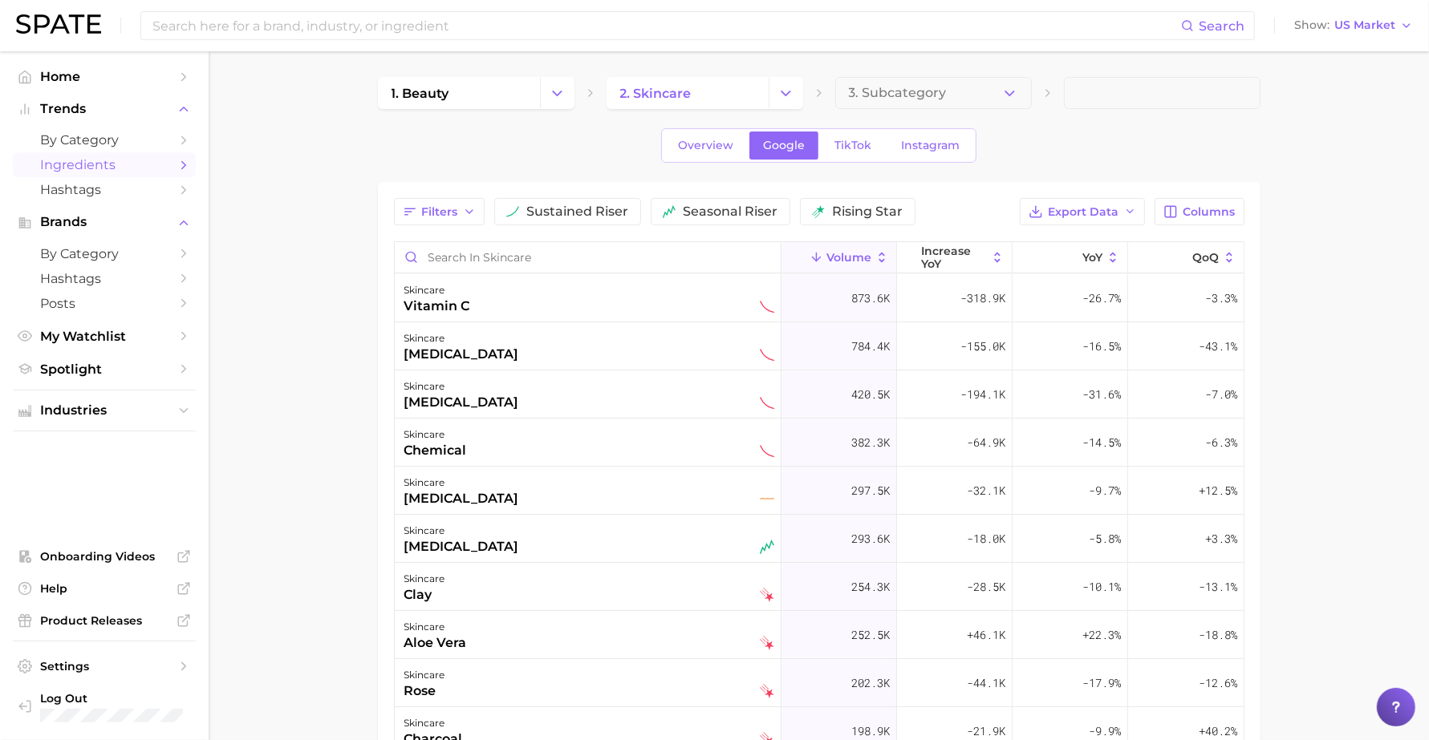
click at [1154, 213] on div "Export Data Columns" at bounding box center [1132, 211] width 224 height 27
click at [1185, 214] on button "Columns" at bounding box center [1198, 211] width 89 height 27
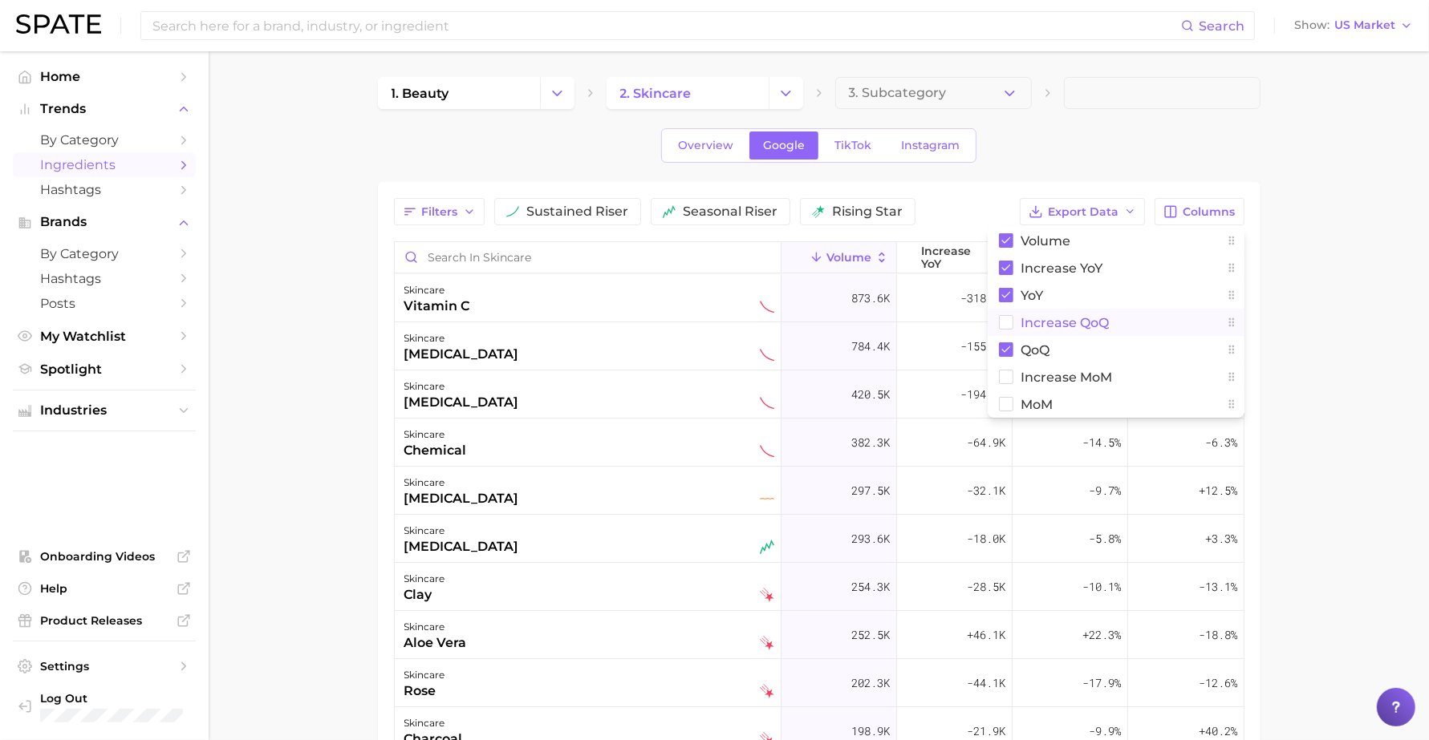
click at [1073, 318] on span "increase QoQ" at bounding box center [1065, 323] width 88 height 14
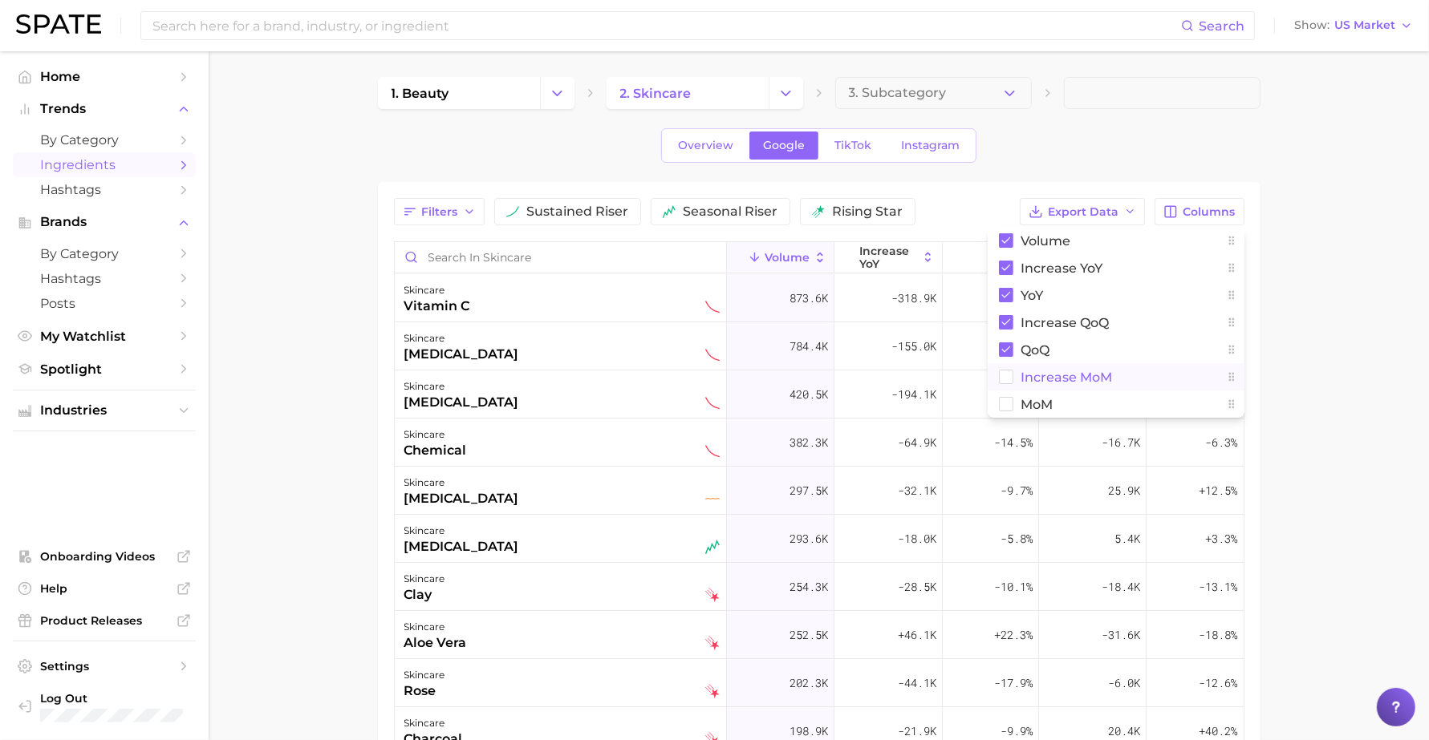
click at [1036, 378] on span "increase MoM" at bounding box center [1066, 378] width 91 height 14
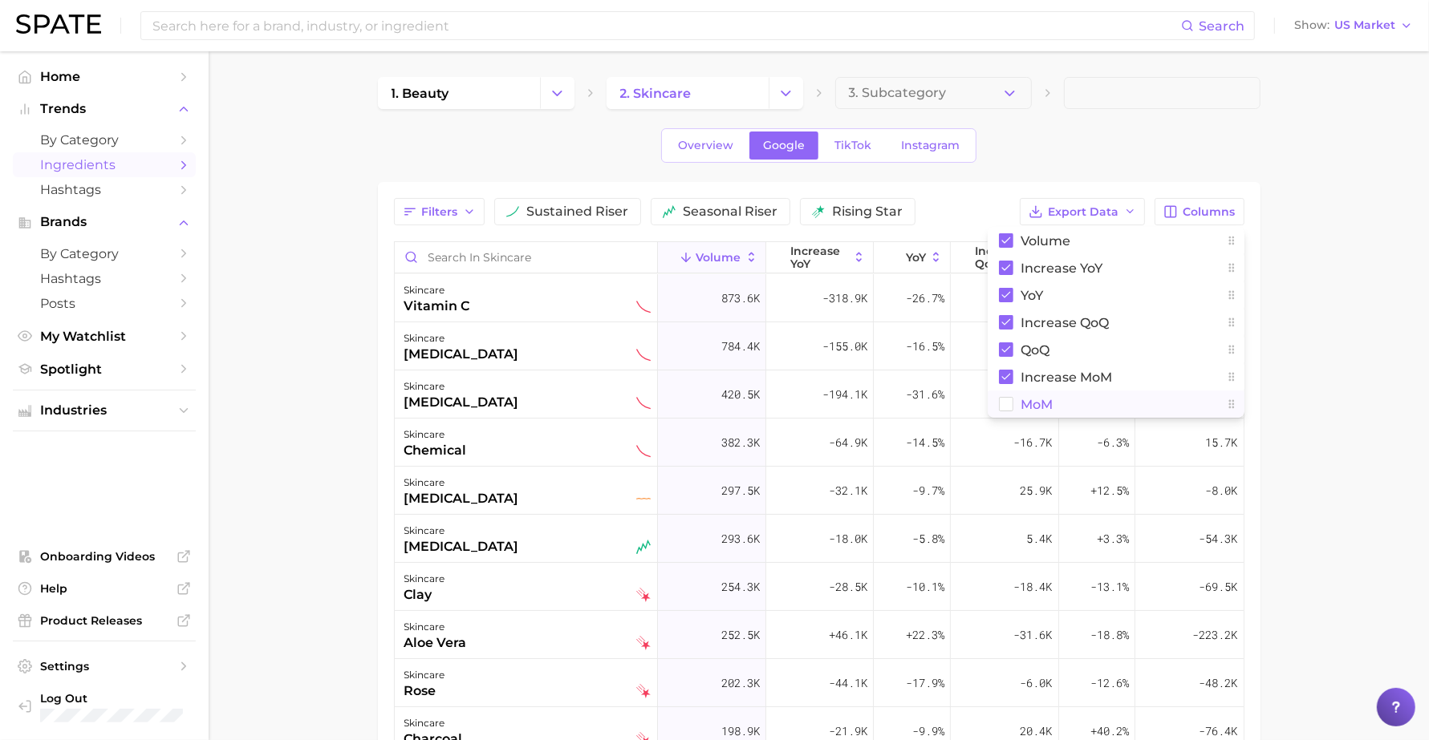
click at [1036, 395] on button "MoM" at bounding box center [1115, 404] width 257 height 27
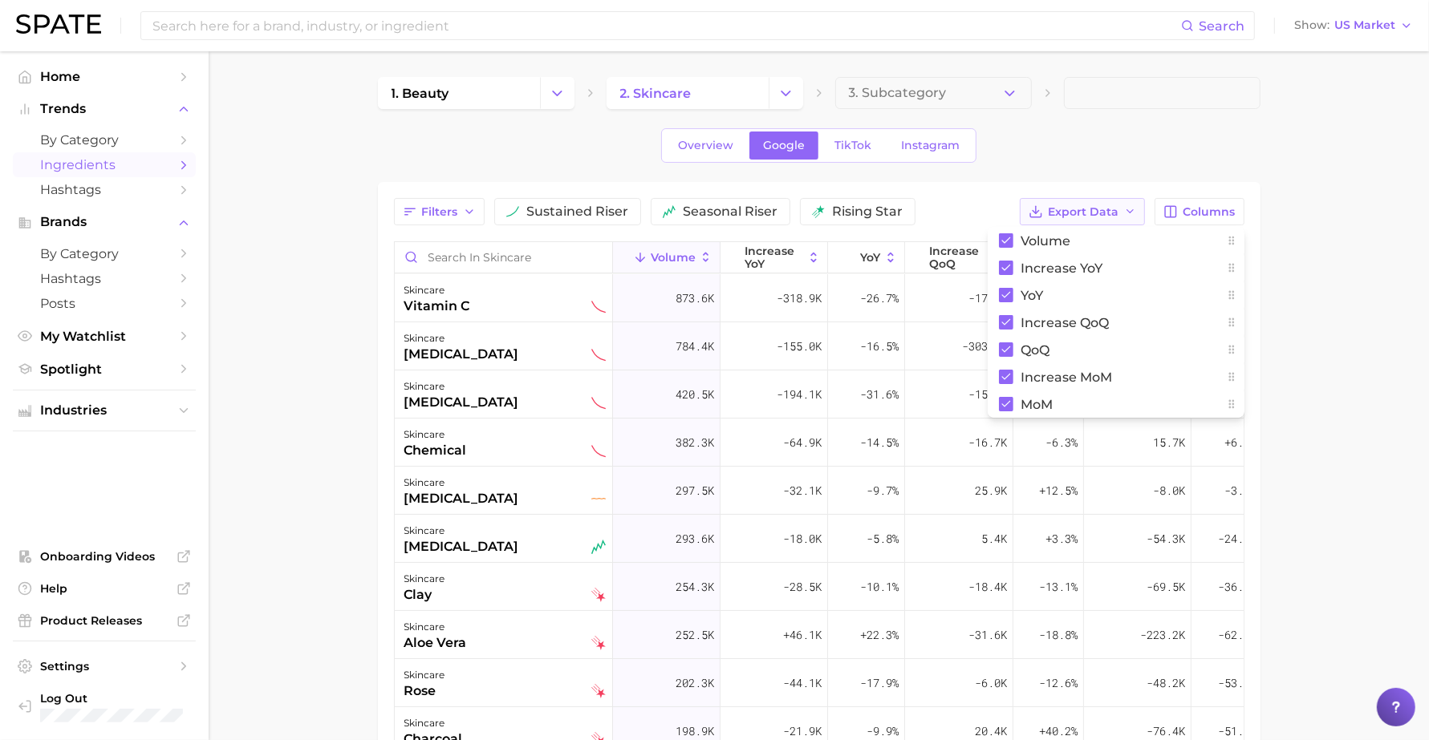
click at [1071, 210] on span "Export Data" at bounding box center [1083, 212] width 71 height 14
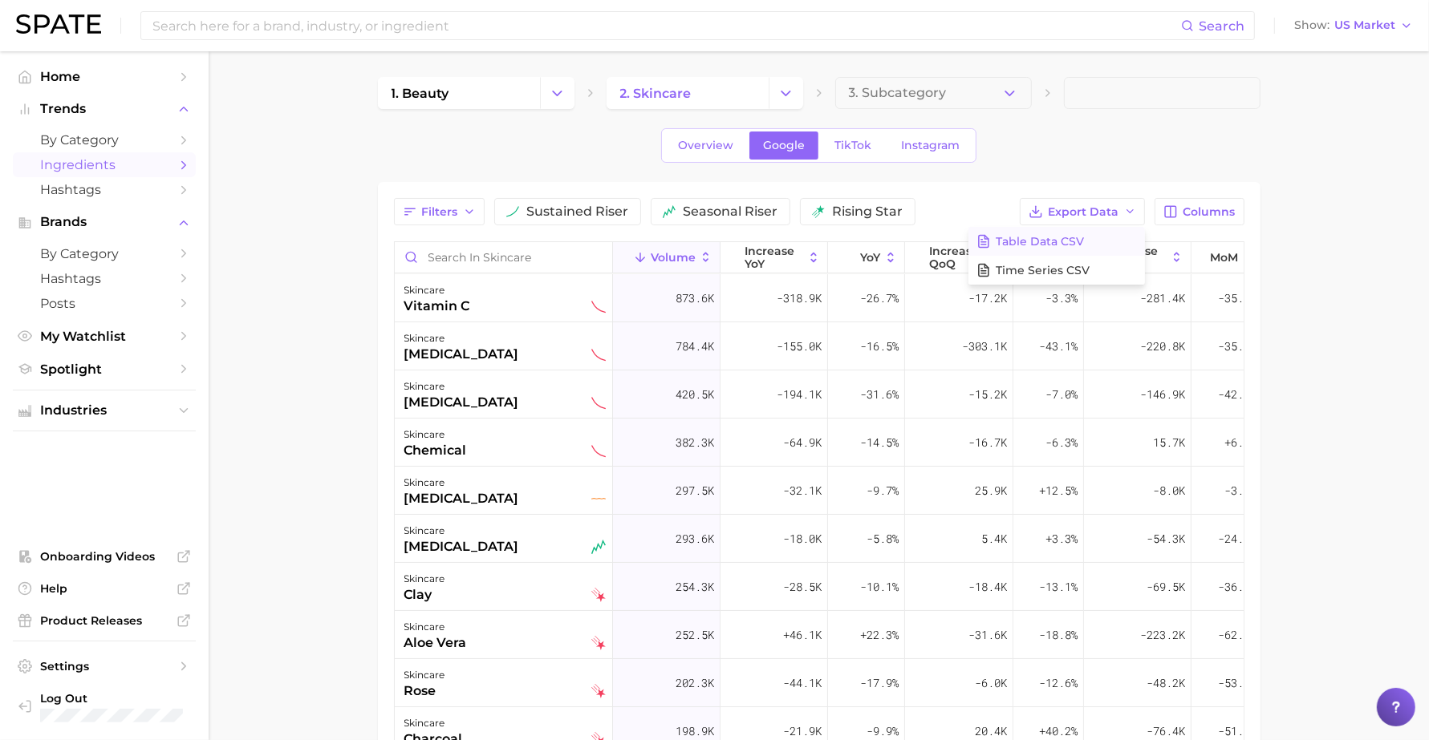
click at [1069, 243] on span "Table Data CSV" at bounding box center [1040, 242] width 88 height 14
click at [818, 158] on div "Overview Google TikTok Instagram" at bounding box center [818, 145] width 315 height 34
click at [841, 144] on span "TikTok" at bounding box center [852, 146] width 37 height 14
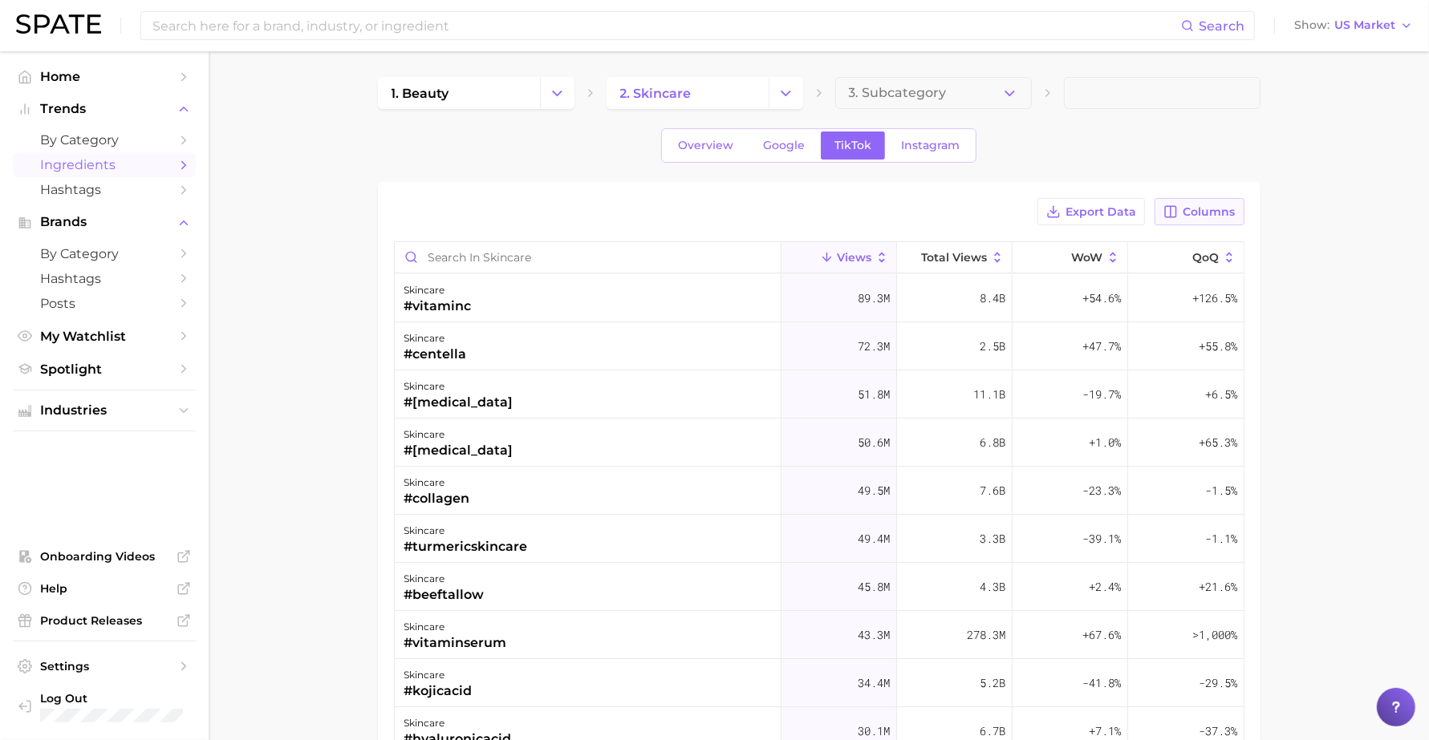
click at [1192, 210] on span "Columns" at bounding box center [1209, 212] width 52 height 14
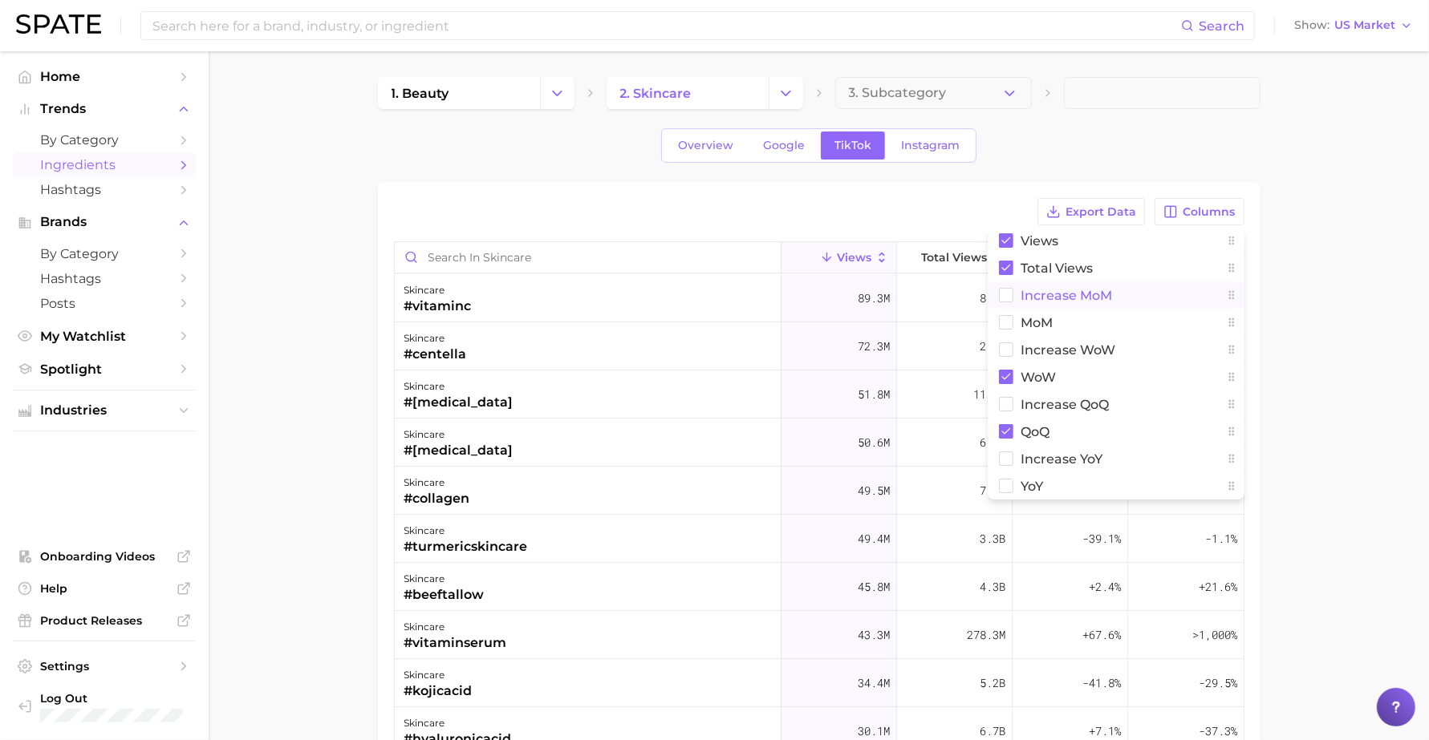
click at [1129, 290] on button "increase MoM" at bounding box center [1115, 295] width 257 height 27
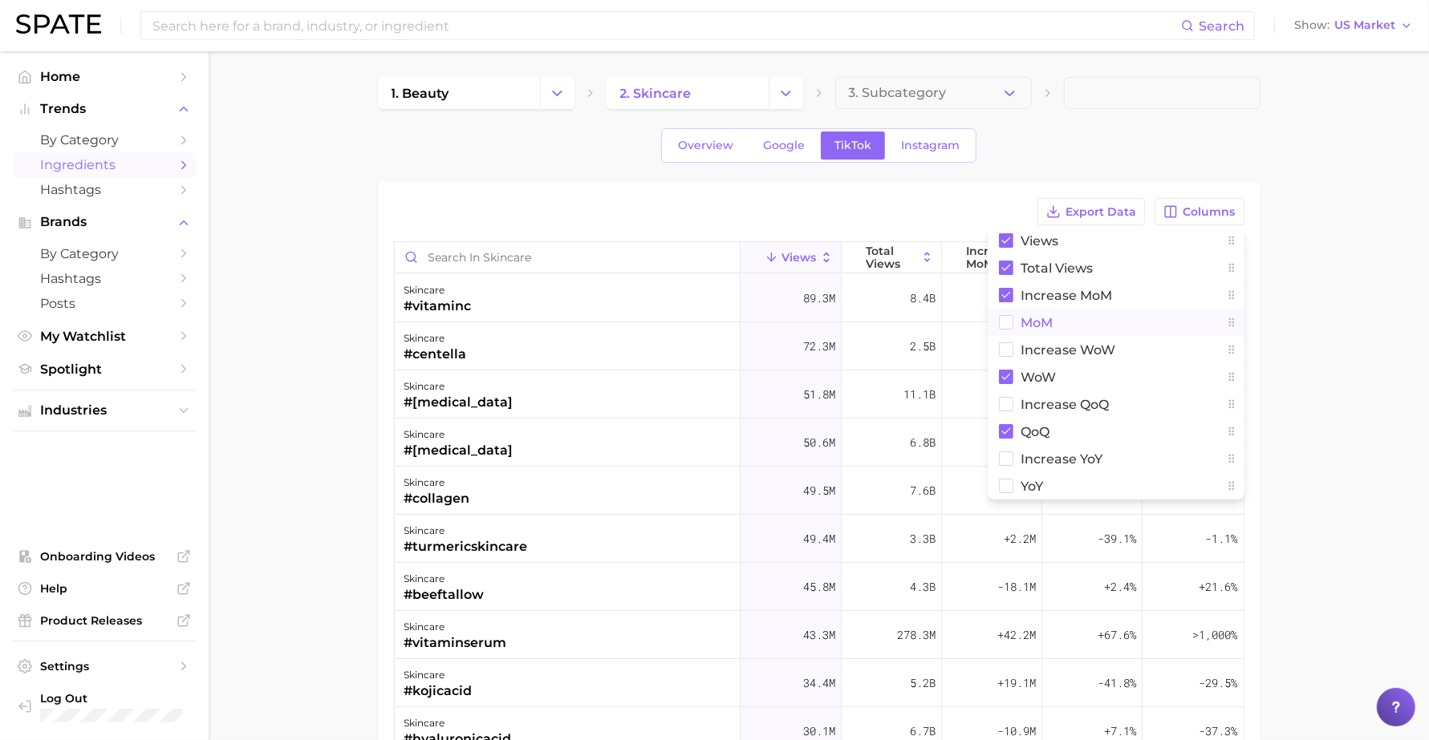
click at [1103, 315] on button "MoM" at bounding box center [1115, 322] width 257 height 27
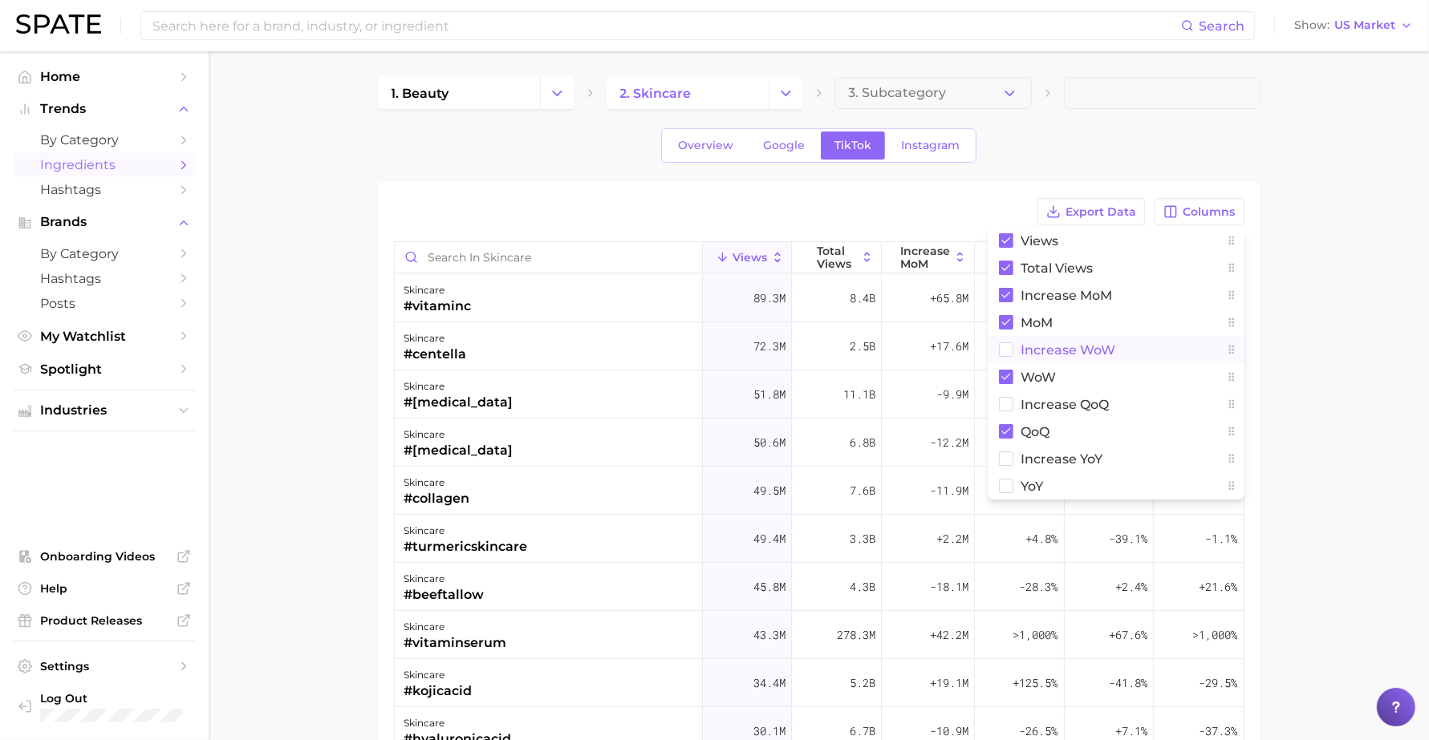
click at [1101, 341] on button "Increase WoW" at bounding box center [1115, 349] width 257 height 27
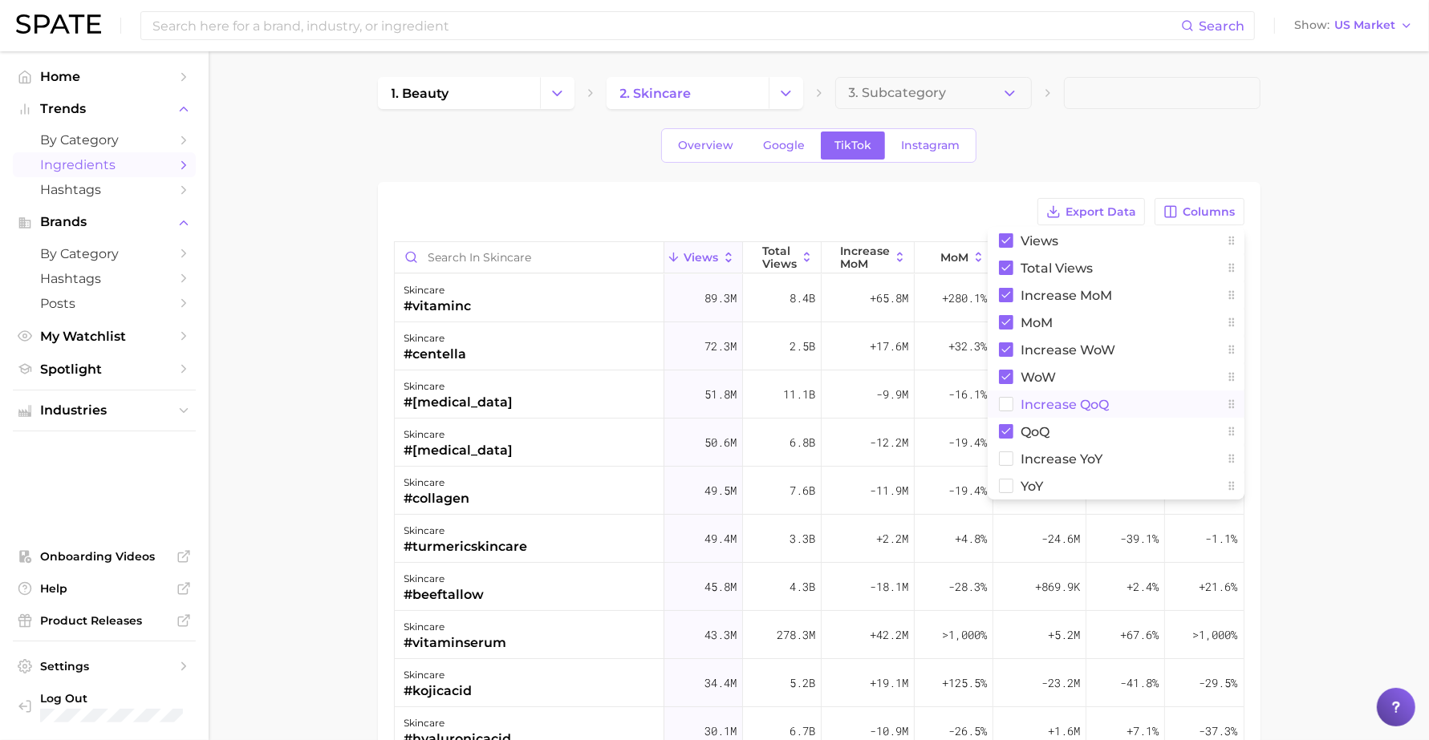
click at [1101, 413] on button "increase QoQ" at bounding box center [1115, 404] width 257 height 27
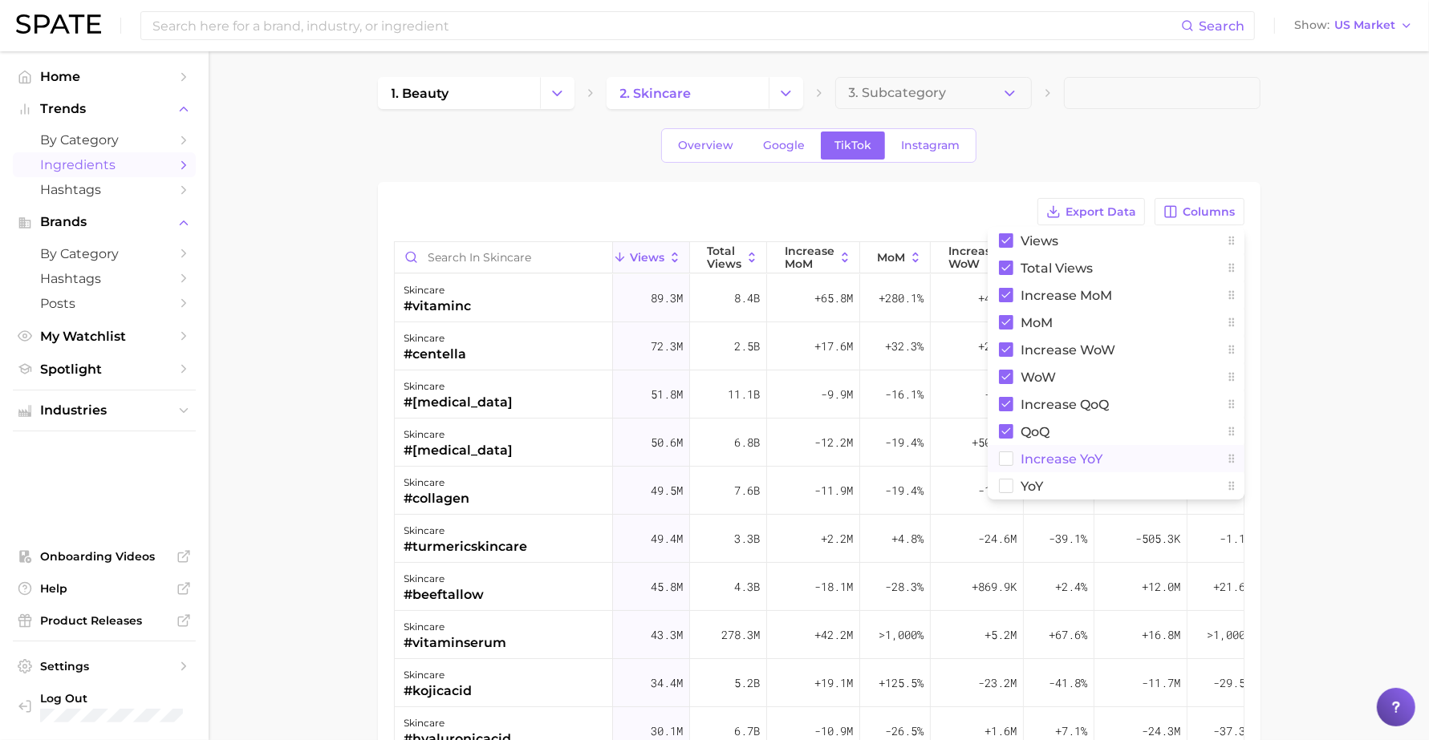
click at [1084, 454] on span "increase YoY" at bounding box center [1062, 459] width 82 height 14
click at [1067, 483] on button "YoY" at bounding box center [1115, 485] width 257 height 27
click at [1113, 160] on div "Overview Google TikTok Instagram" at bounding box center [819, 145] width 882 height 34
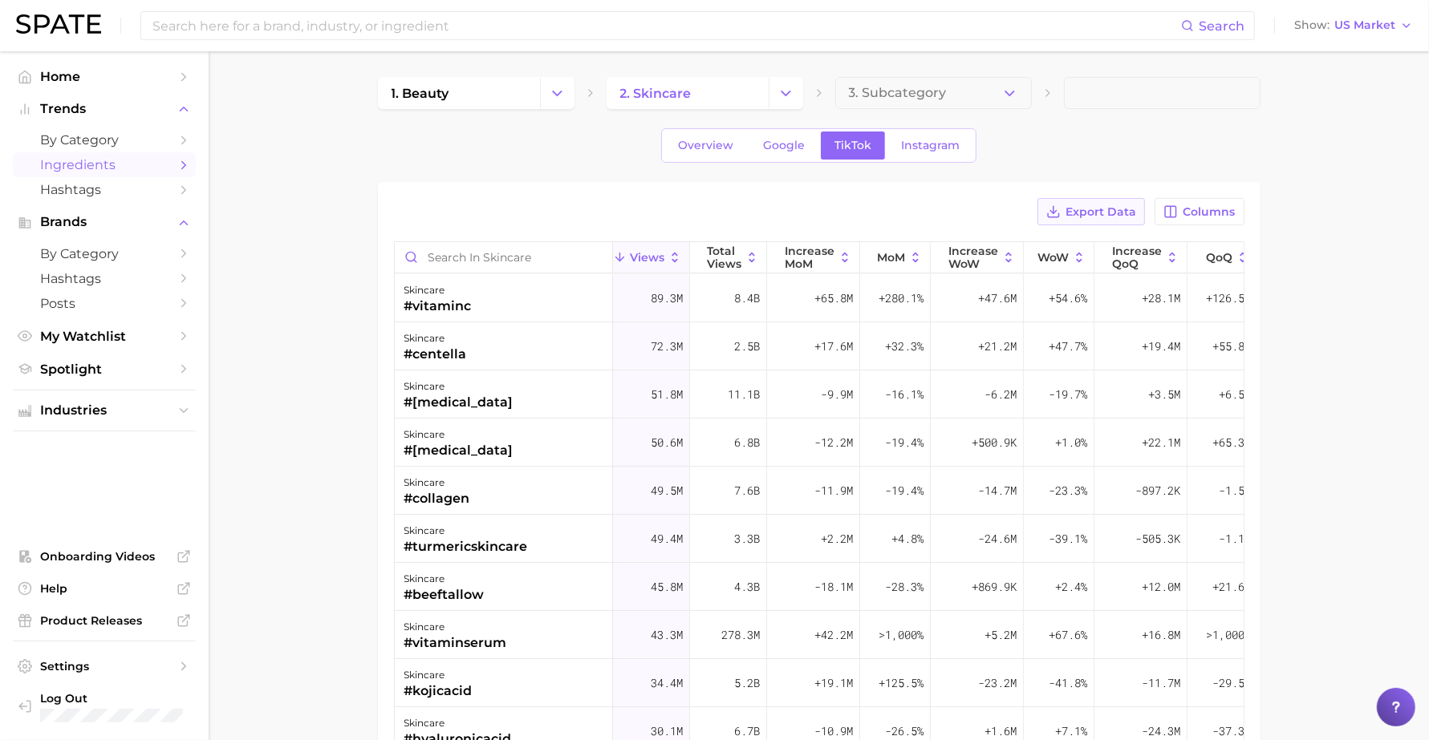
click at [1089, 222] on button "Export Data" at bounding box center [1090, 211] width 107 height 27
click at [905, 154] on link "Instagram" at bounding box center [930, 146] width 86 height 28
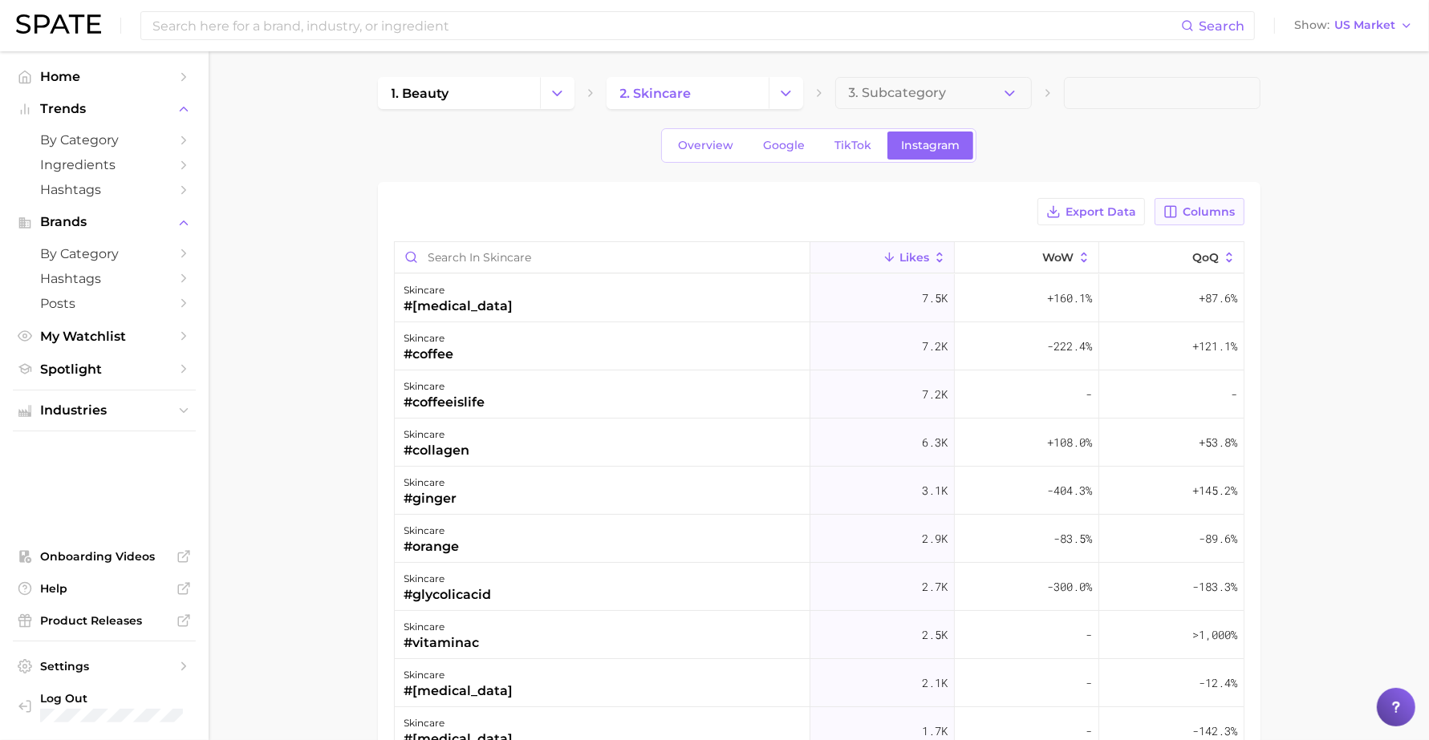
click at [1167, 201] on button "Columns" at bounding box center [1198, 211] width 89 height 27
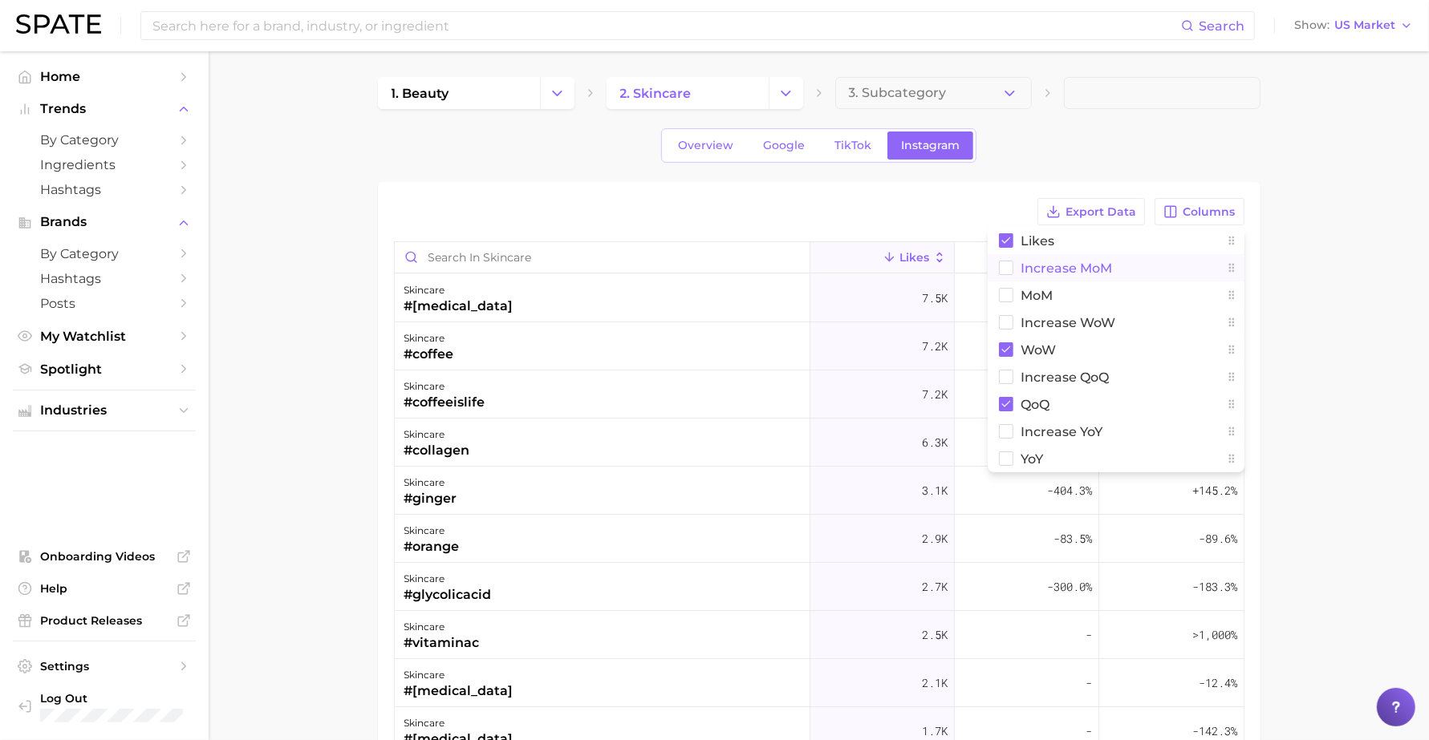
click at [1113, 269] on button "Increase MoM" at bounding box center [1115, 267] width 257 height 27
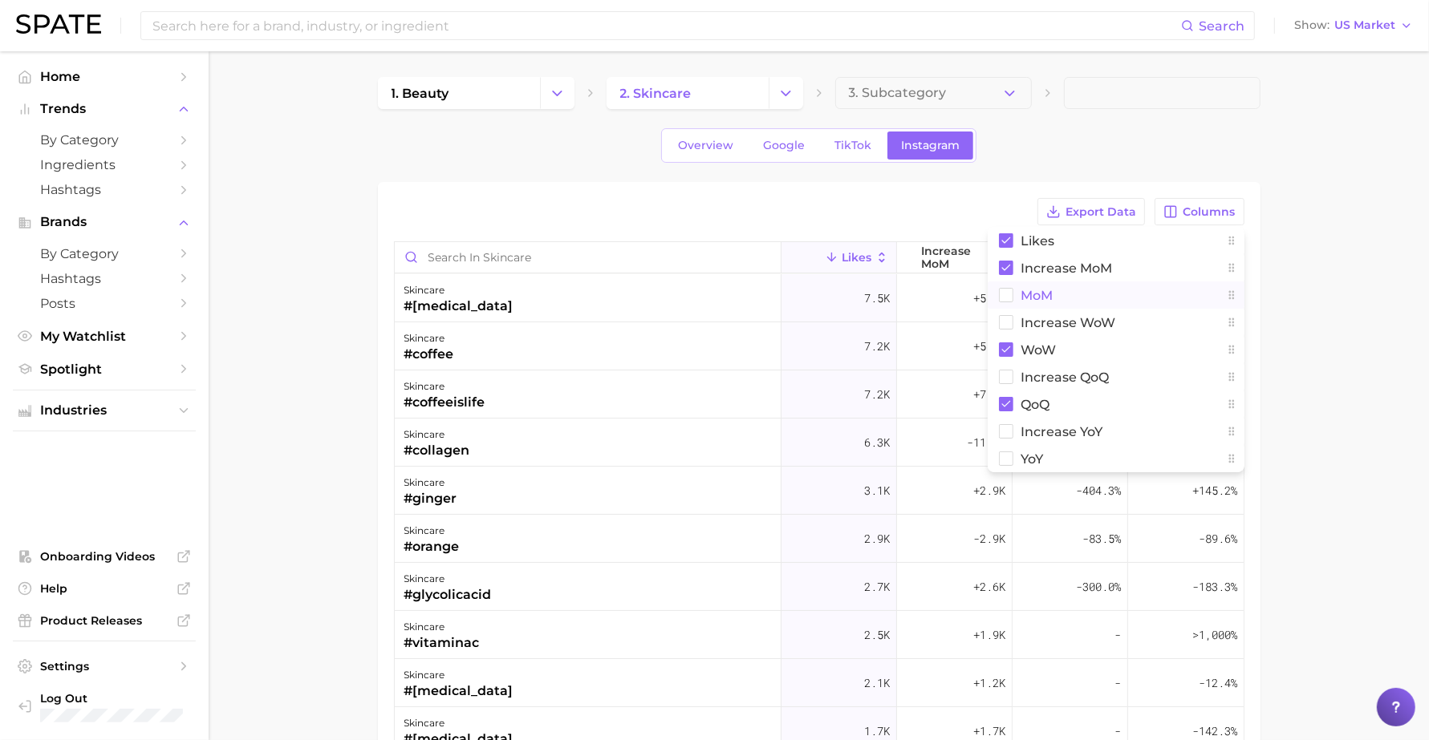
click at [1103, 302] on button "MoM" at bounding box center [1115, 295] width 257 height 27
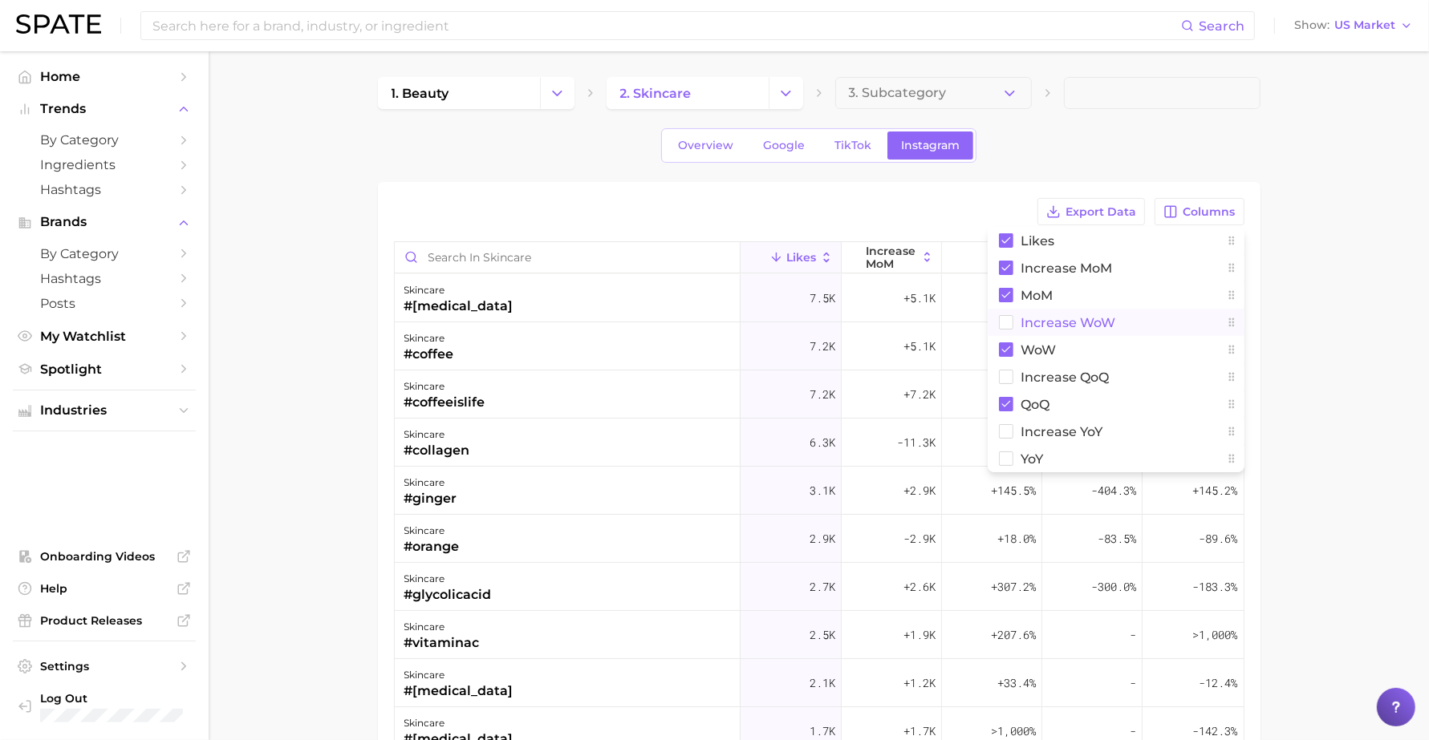
click at [1101, 316] on span "Increase WoW" at bounding box center [1068, 323] width 95 height 14
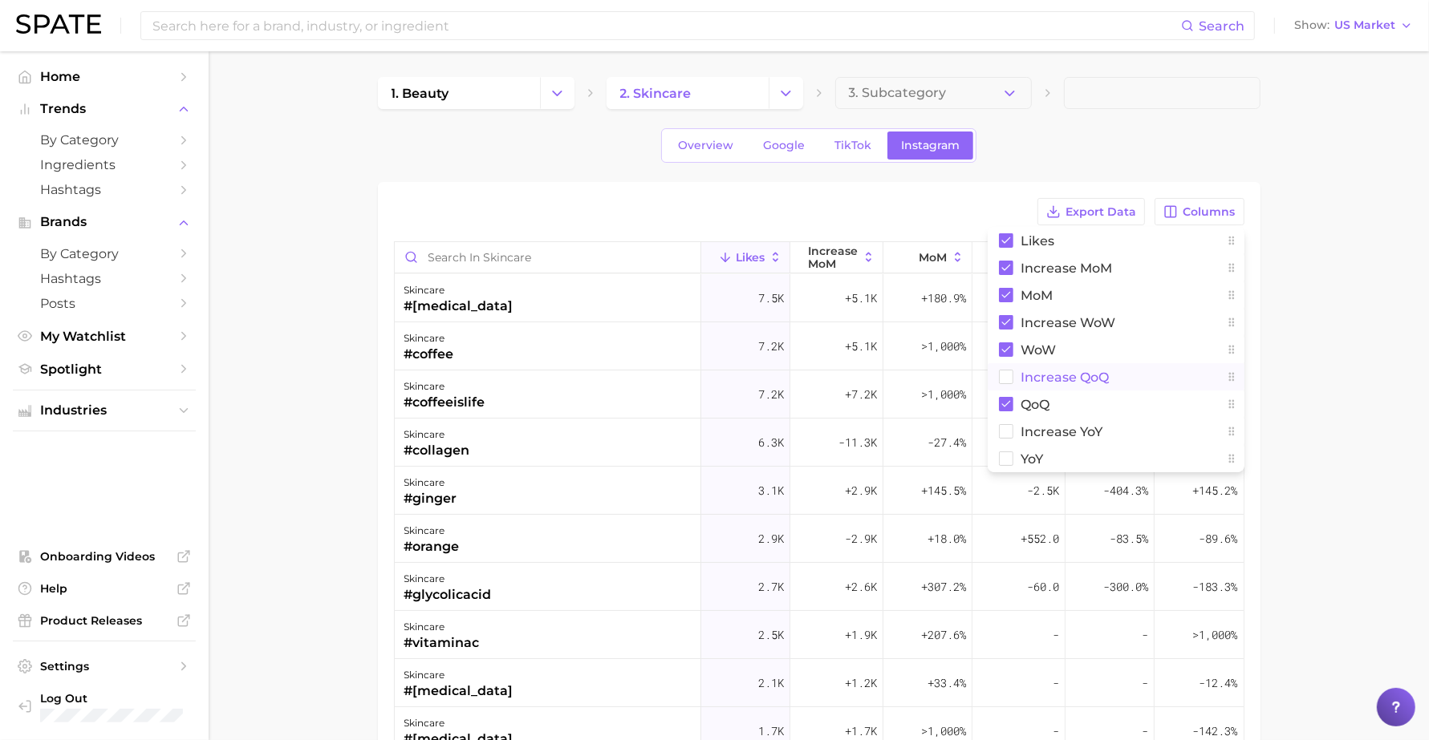
click at [1101, 379] on span "Increase QoQ" at bounding box center [1065, 378] width 88 height 14
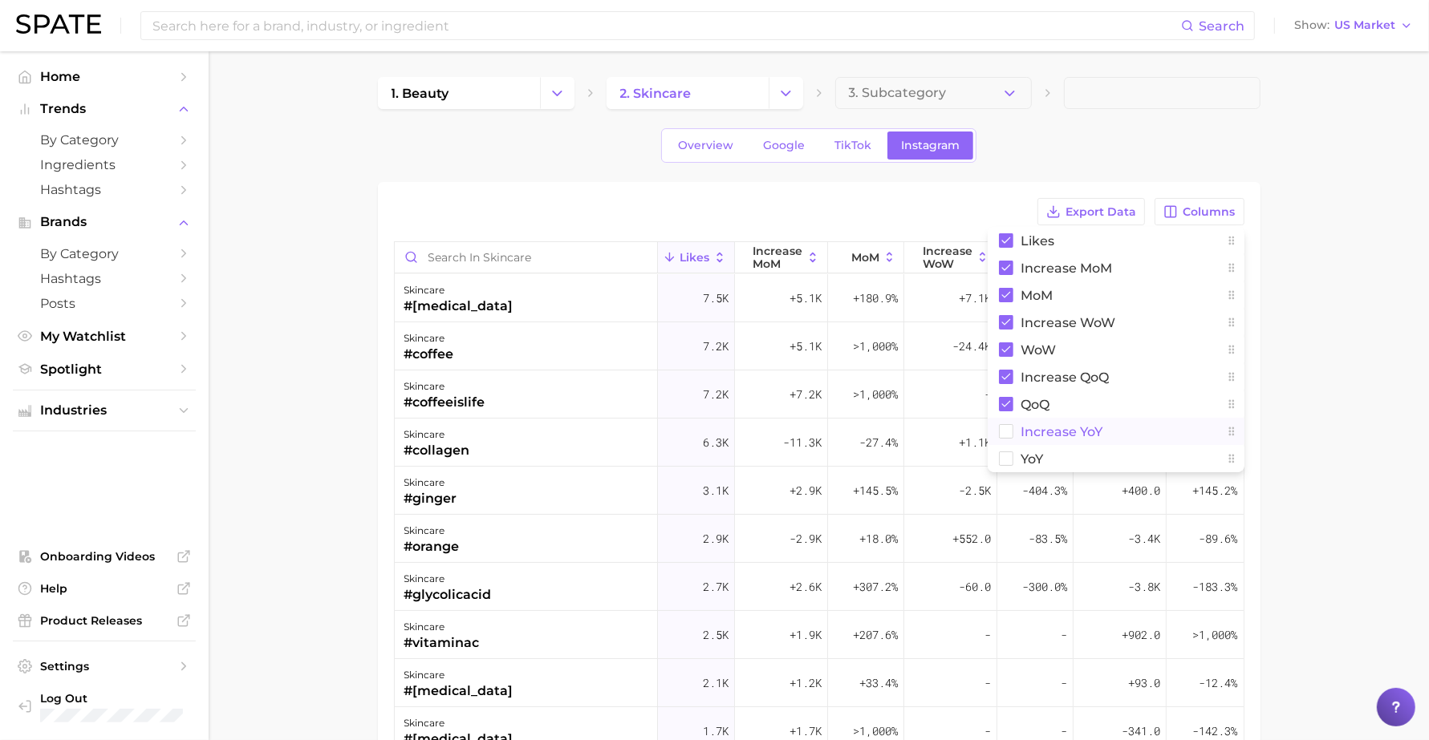
click at [1092, 426] on span "Increase YoY" at bounding box center [1062, 432] width 82 height 14
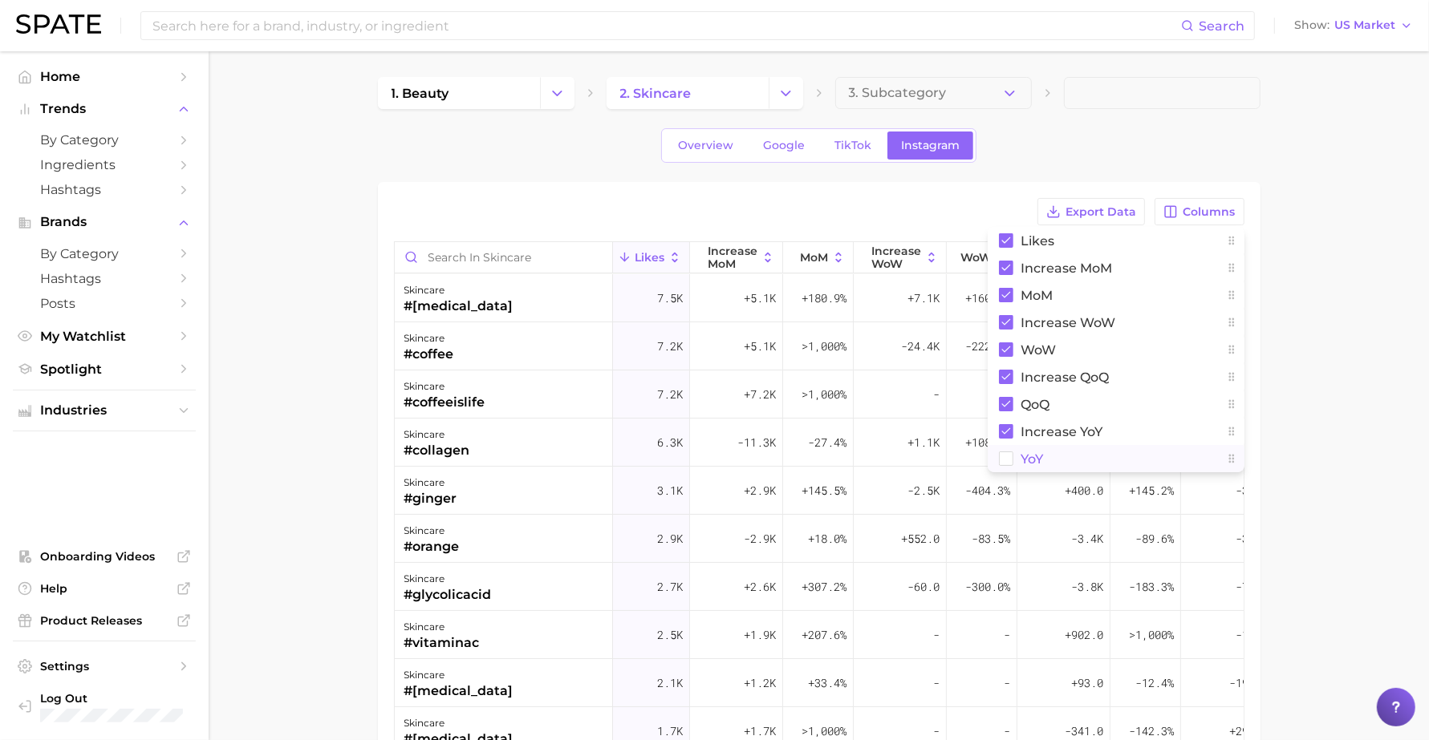
click at [1085, 453] on button "YoY" at bounding box center [1115, 458] width 257 height 27
click at [1092, 213] on span "Export Data" at bounding box center [1100, 212] width 71 height 14
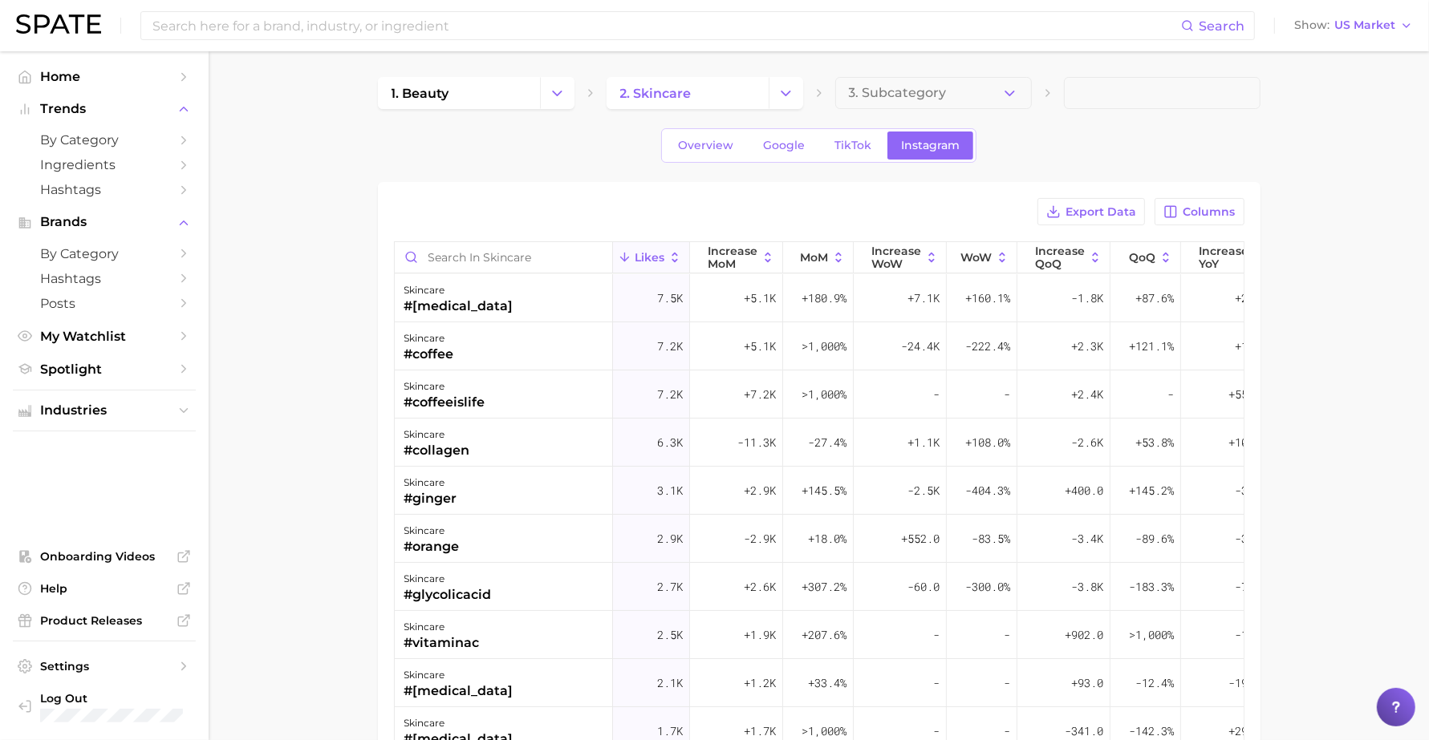
click at [610, 221] on div "Export Data Columns" at bounding box center [819, 211] width 850 height 27
